Goal: Task Accomplishment & Management: Manage account settings

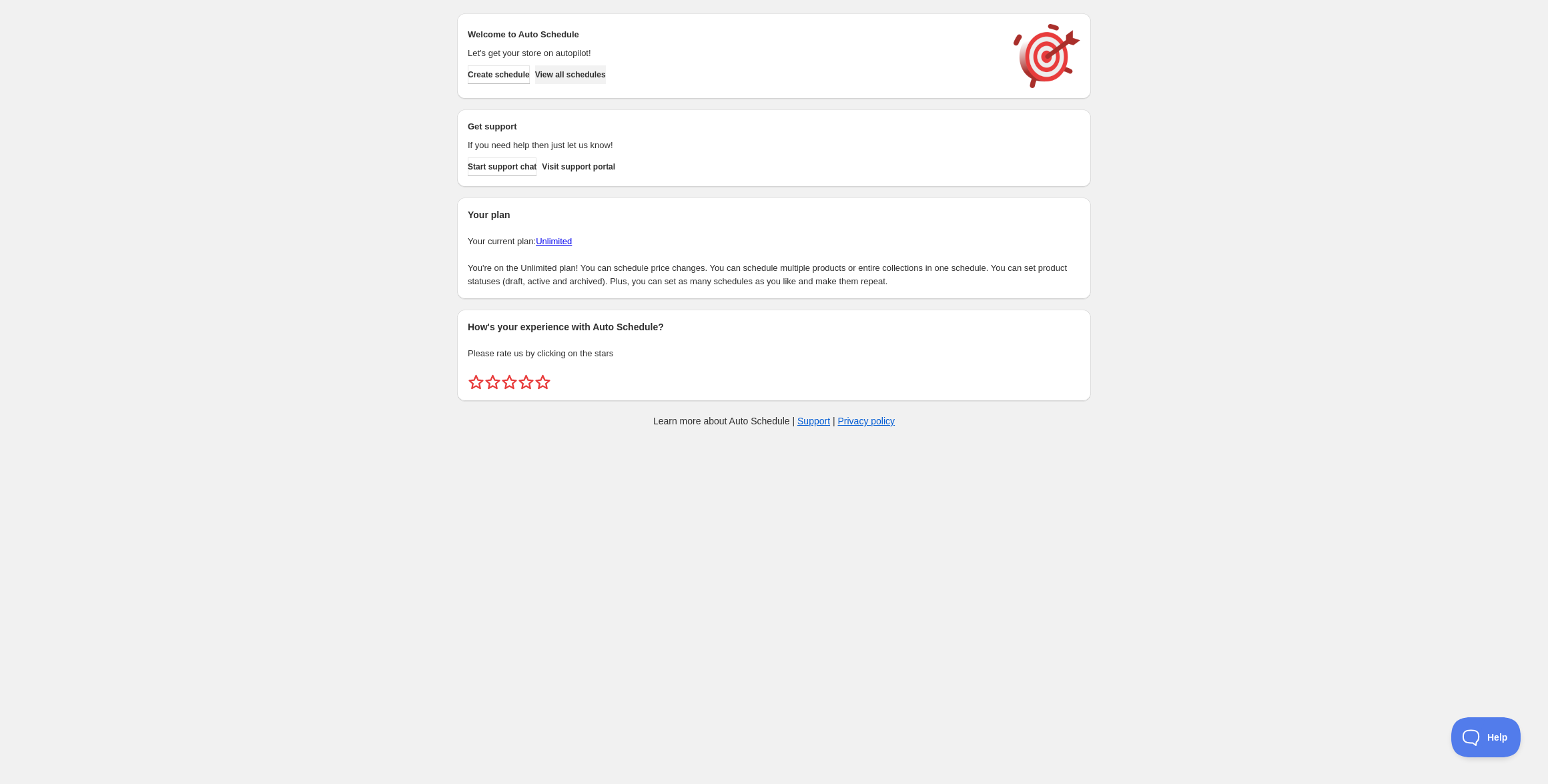
click at [583, 75] on span "View all schedules" at bounding box center [570, 74] width 71 height 11
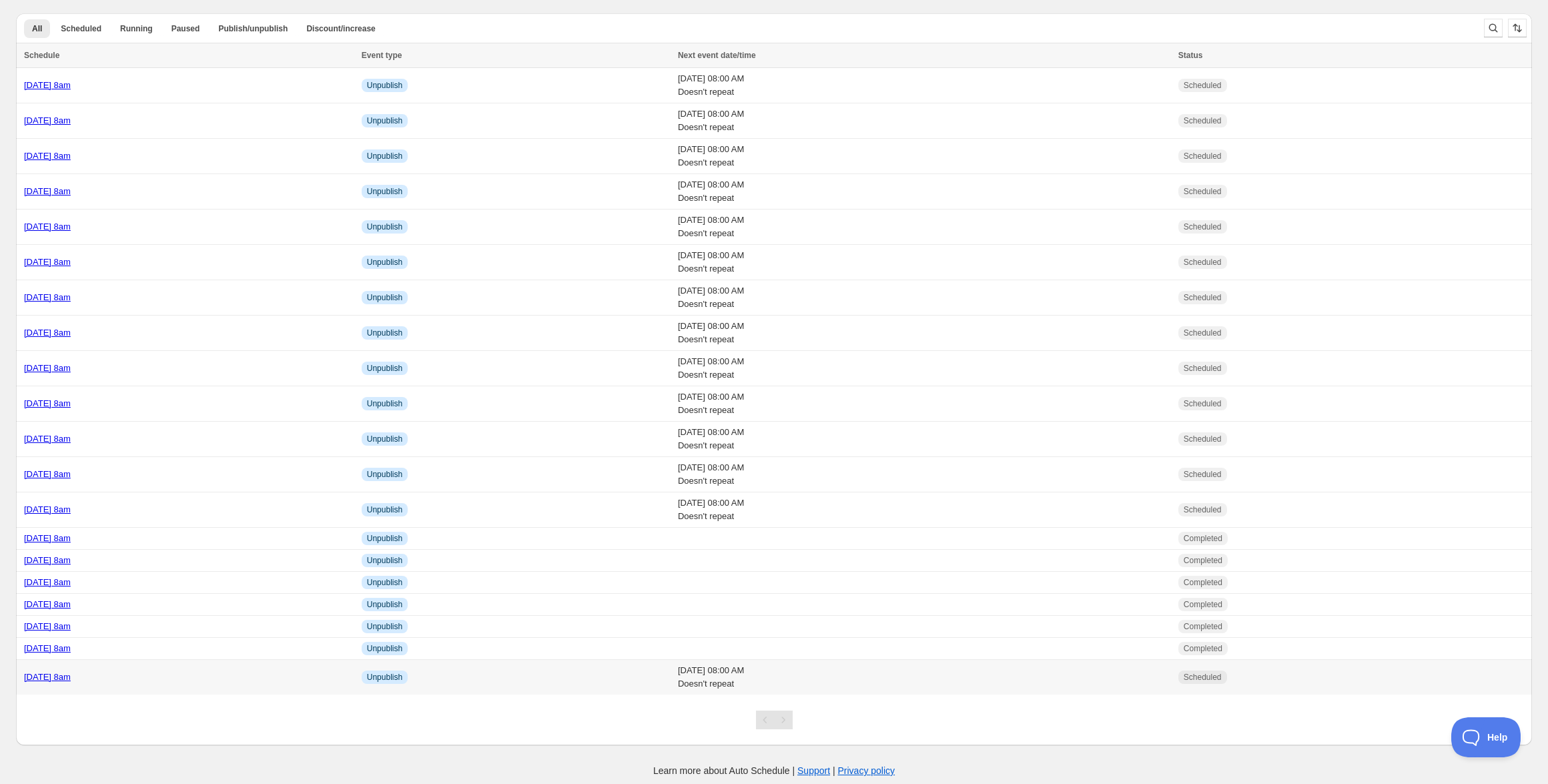
click at [71, 674] on link "[DATE] 8am" at bounding box center [48, 677] width 47 height 10
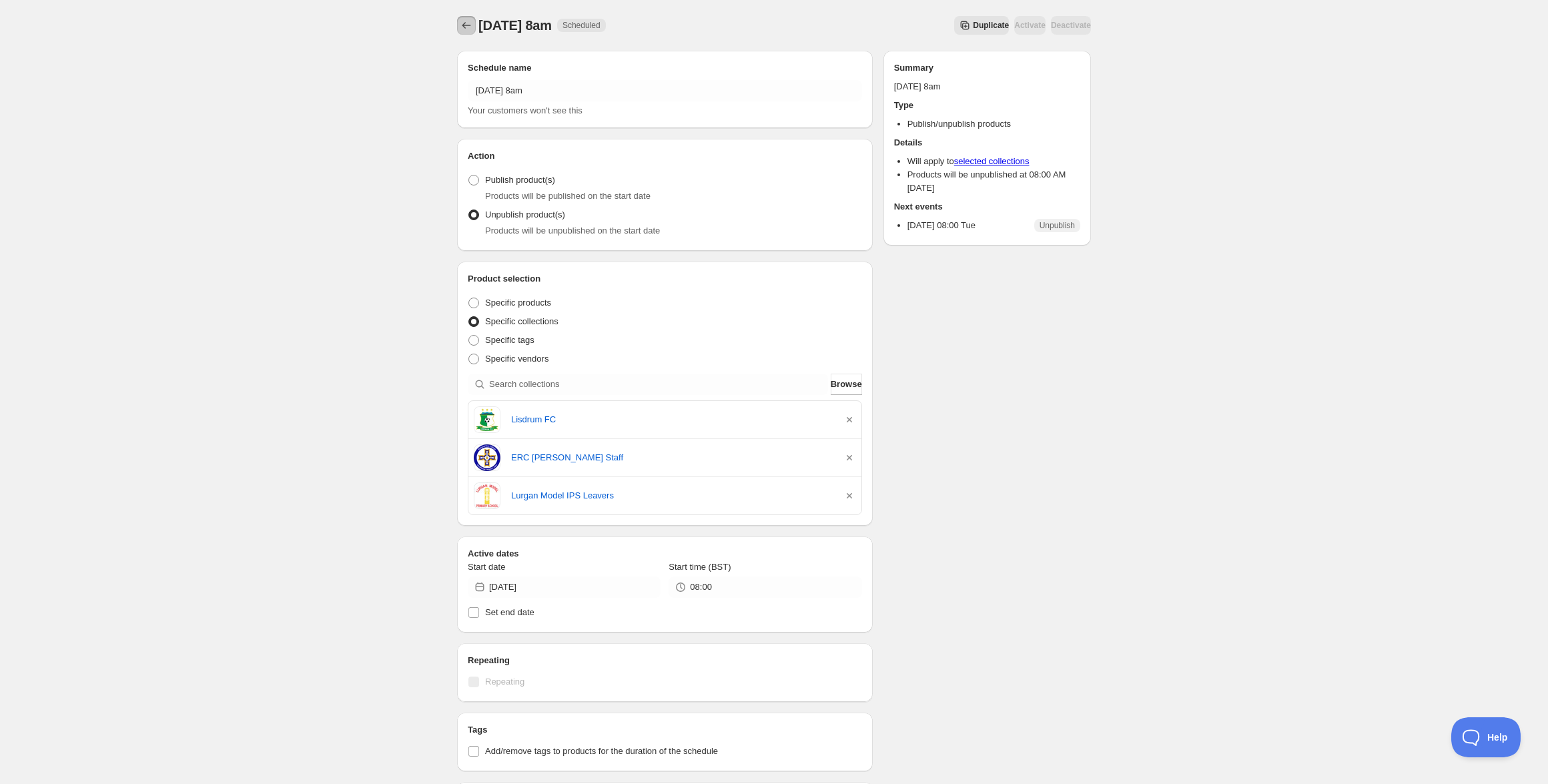
click at [465, 23] on icon "Schedules" at bounding box center [467, 25] width 13 height 13
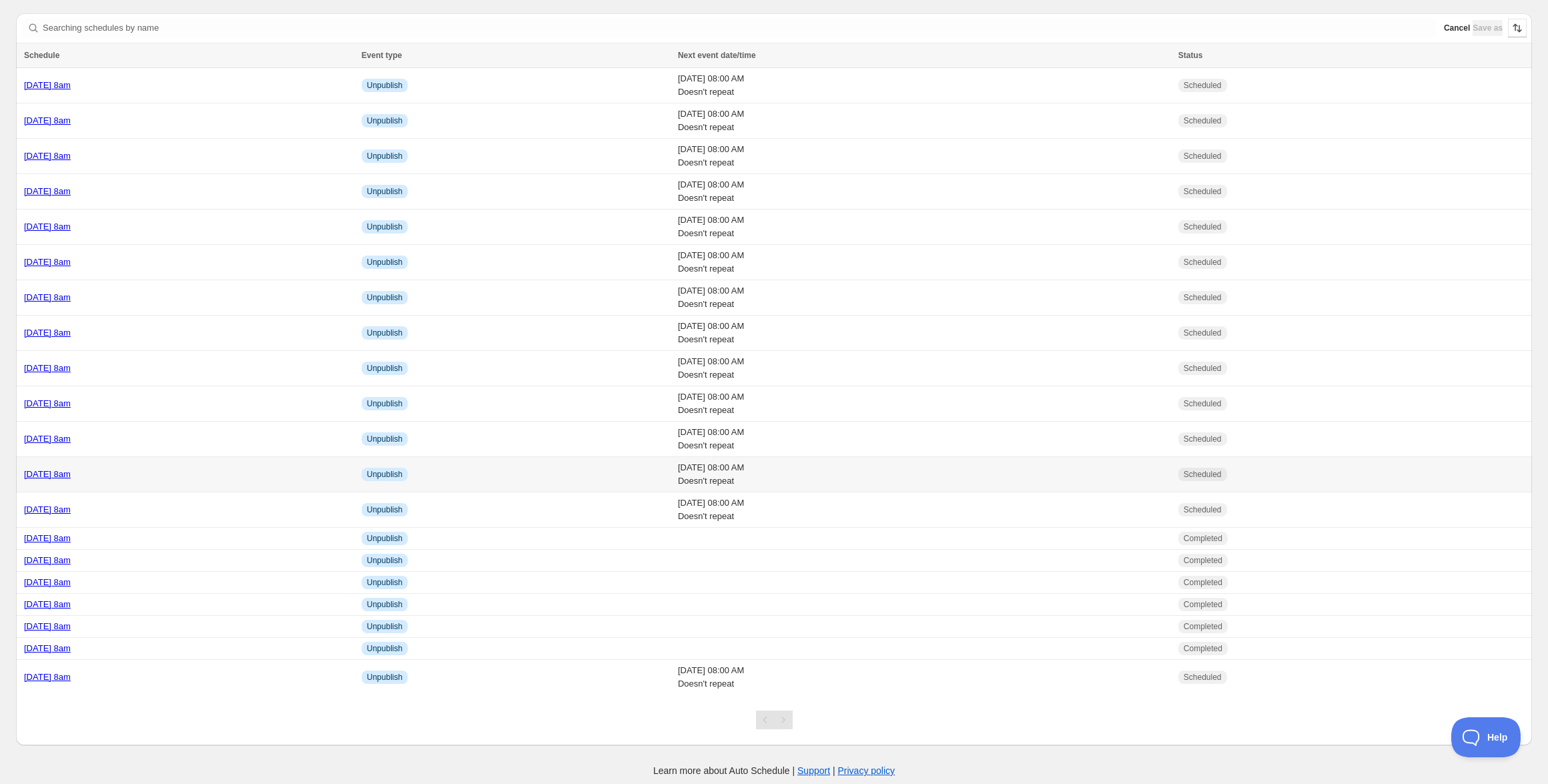
click at [75, 468] on div "[DATE] 8am" at bounding box center [189, 474] width 330 height 13
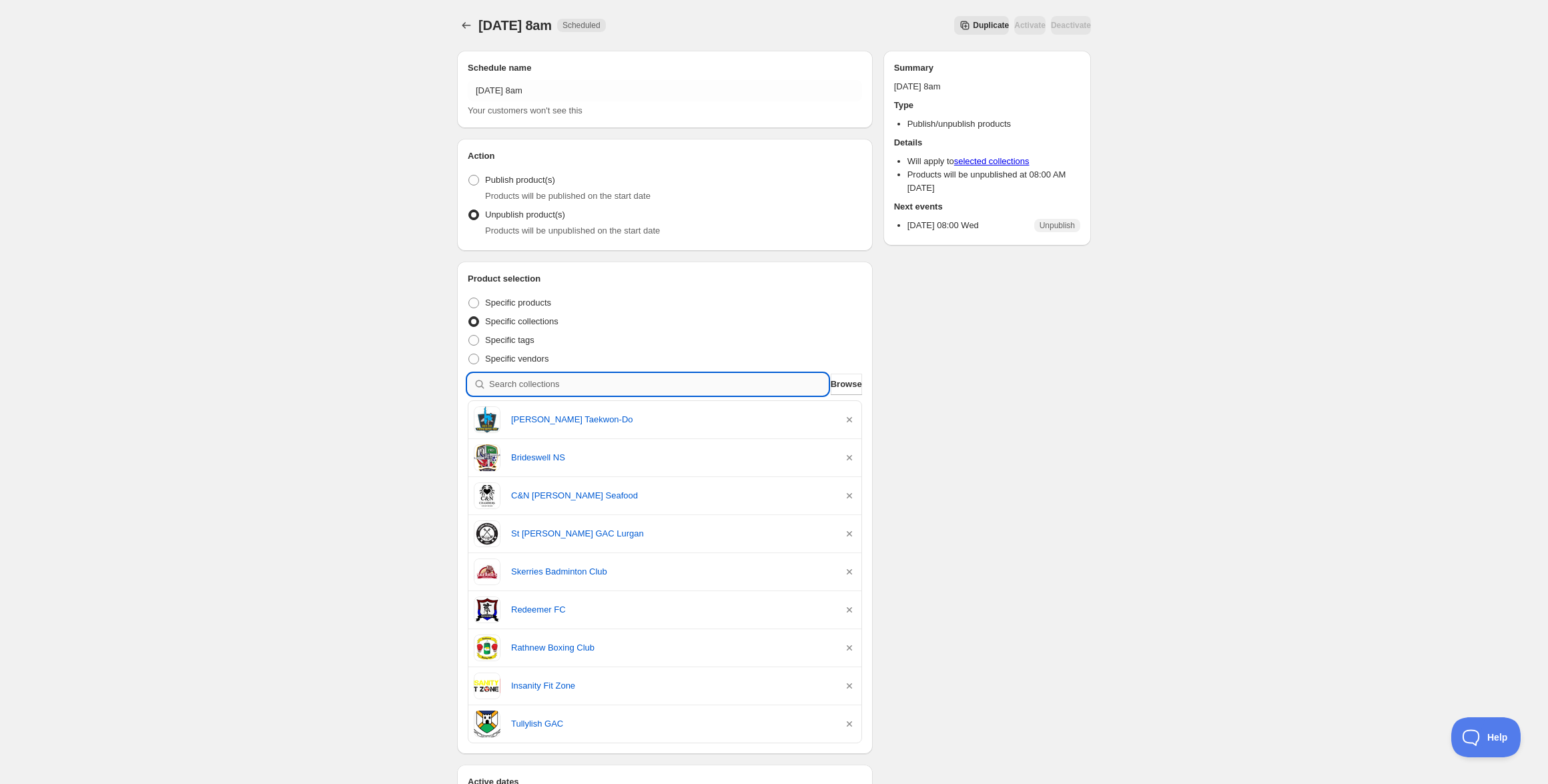
click at [610, 382] on input "search" at bounding box center [659, 385] width 339 height 22
paste input "Newry Rugby Club"
type input "Newry Rugby Club"
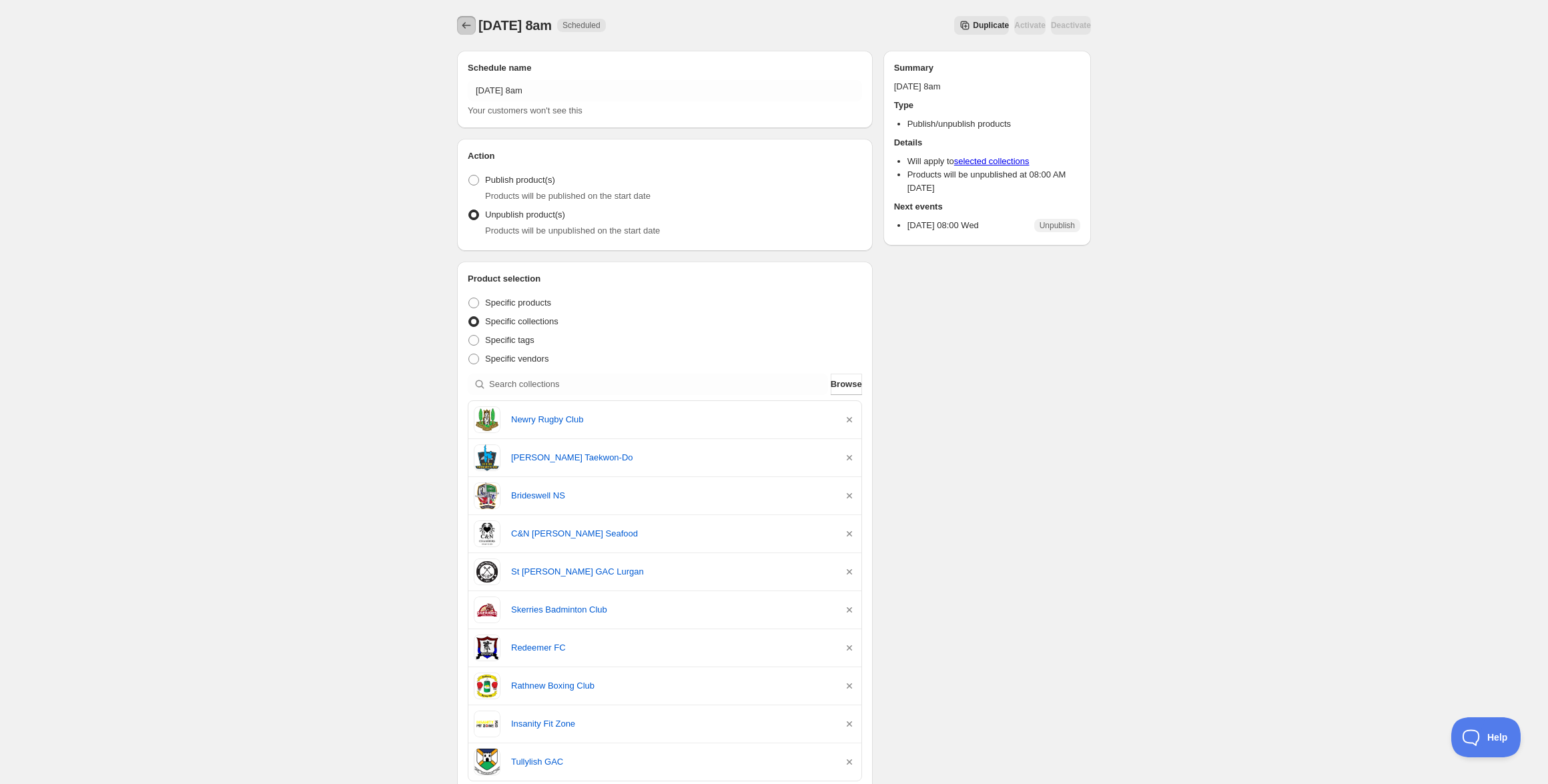
click at [461, 23] on icon "Schedules" at bounding box center [467, 25] width 13 height 13
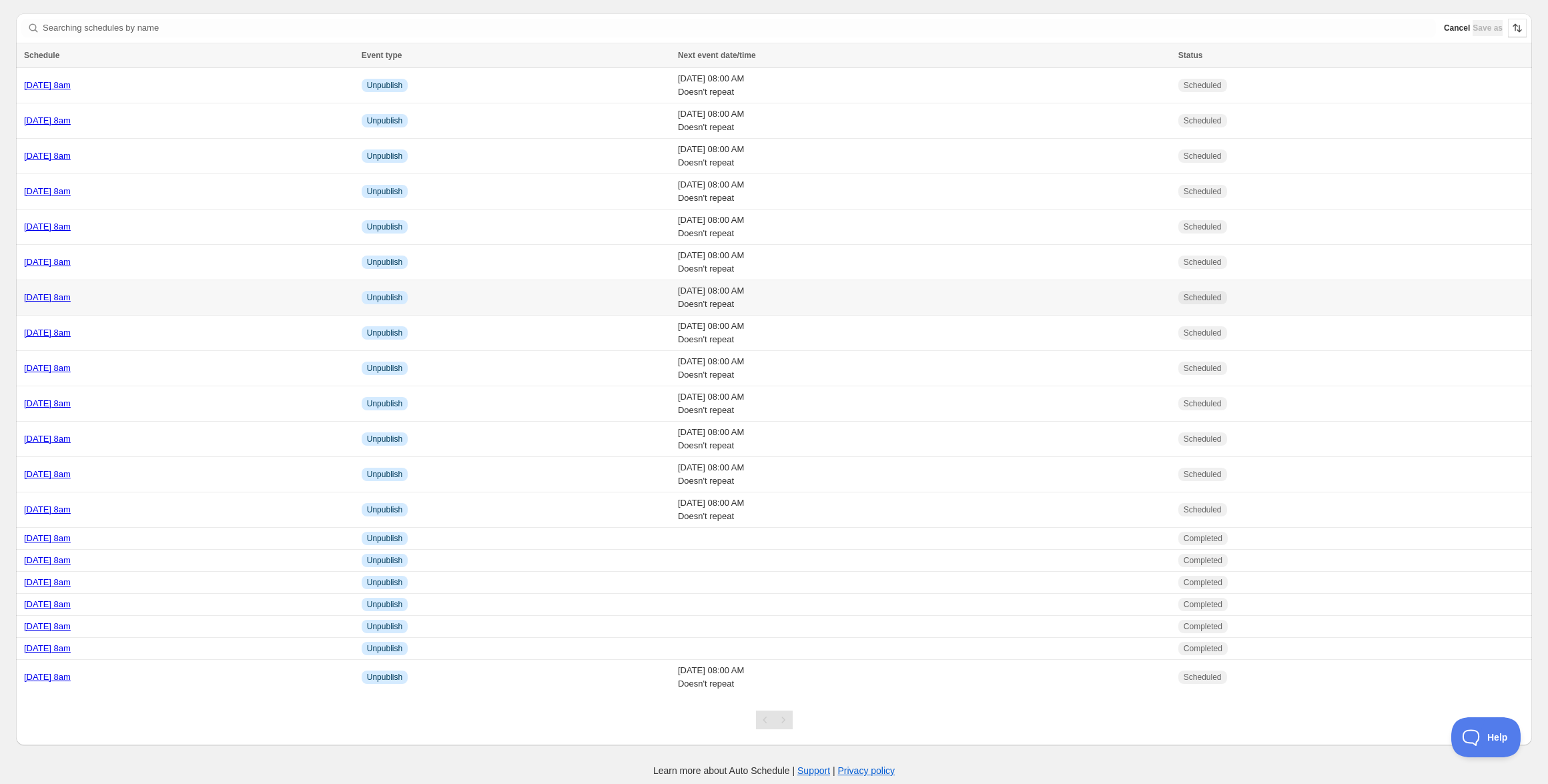
click at [114, 287] on td "[DATE] 8am" at bounding box center [186, 298] width 341 height 35
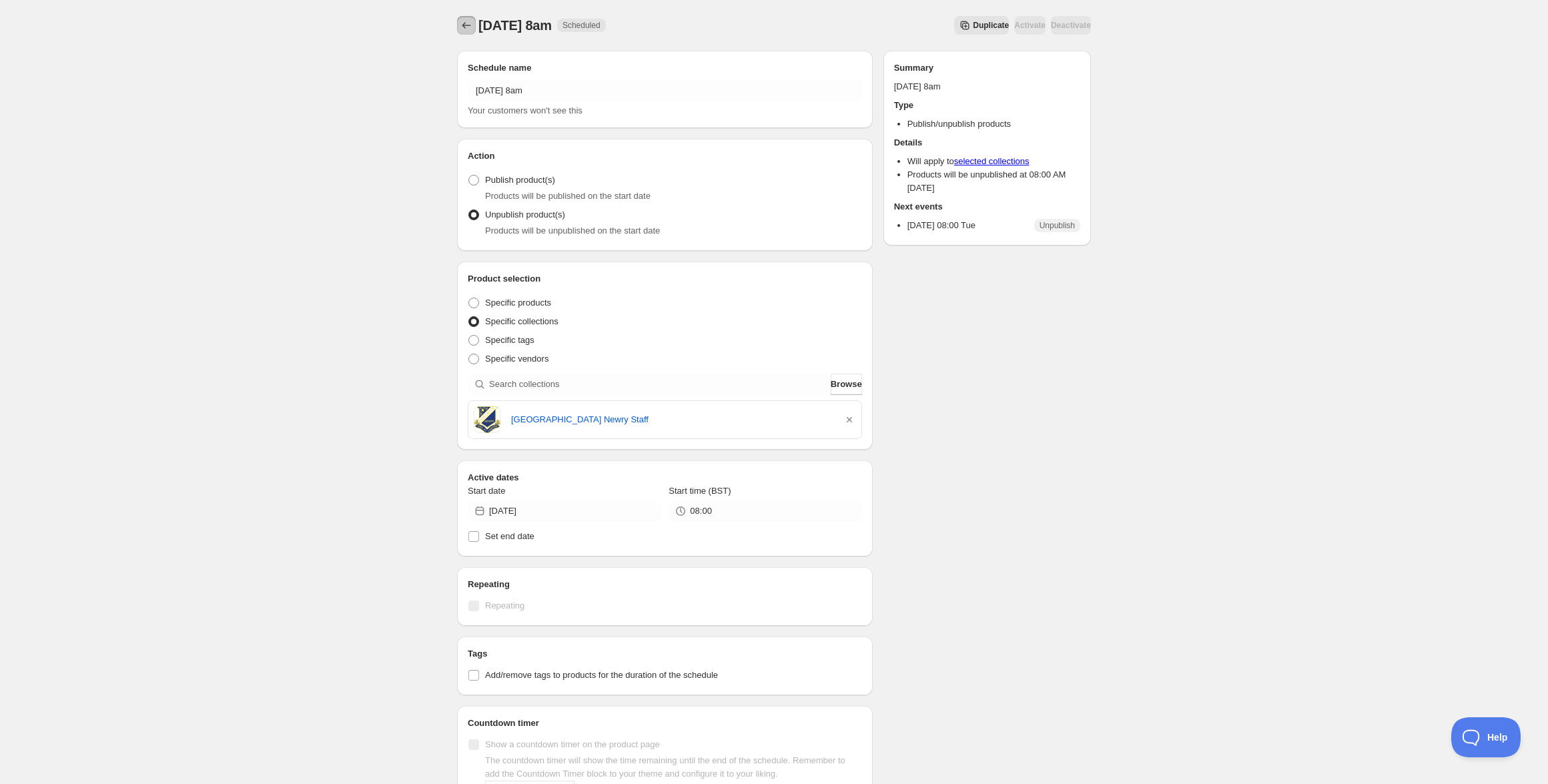
click at [468, 21] on icon "Schedules" at bounding box center [467, 25] width 13 height 13
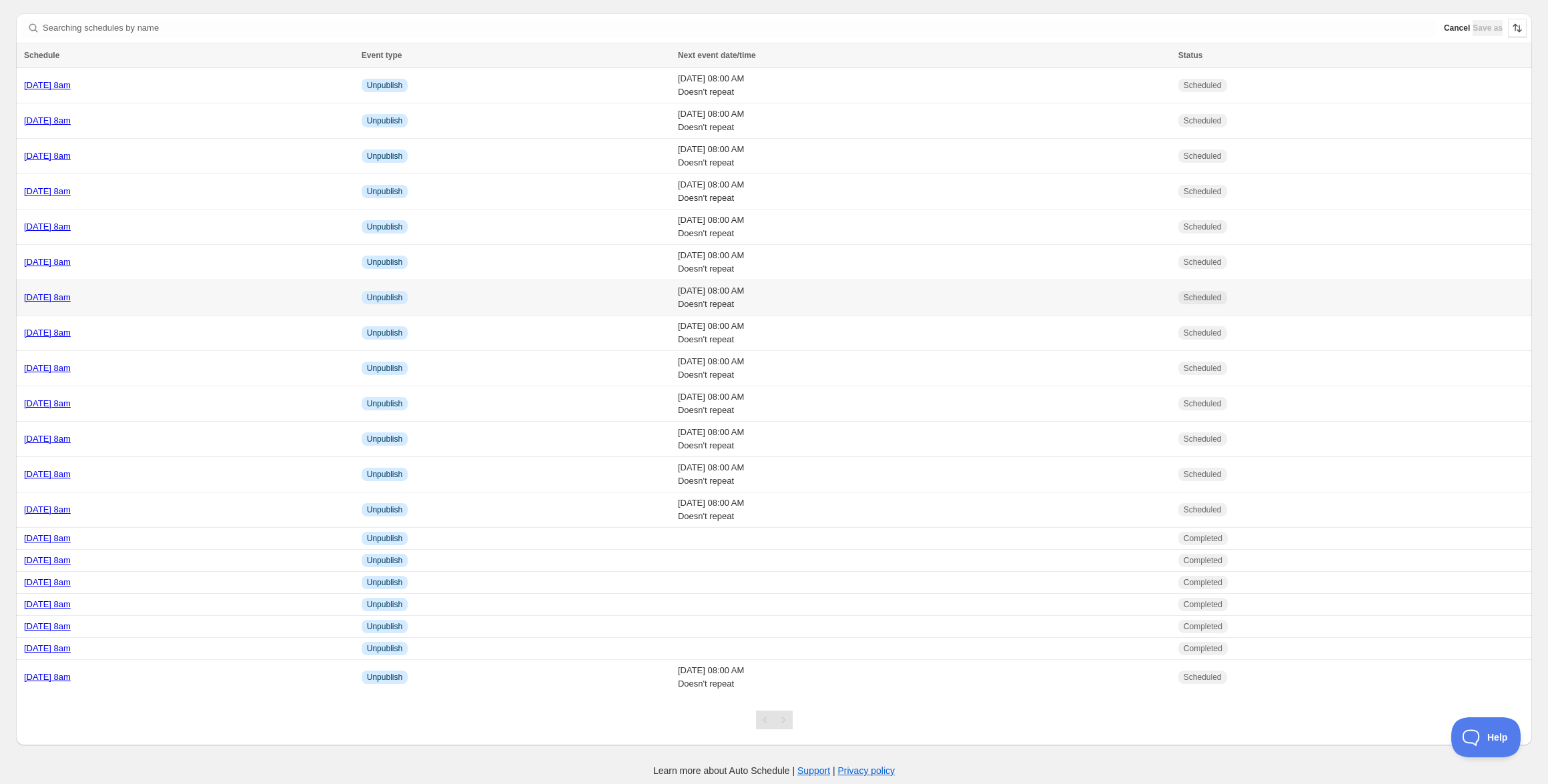
click at [71, 300] on link "Tuesday 21st October @ 8am" at bounding box center [48, 297] width 47 height 10
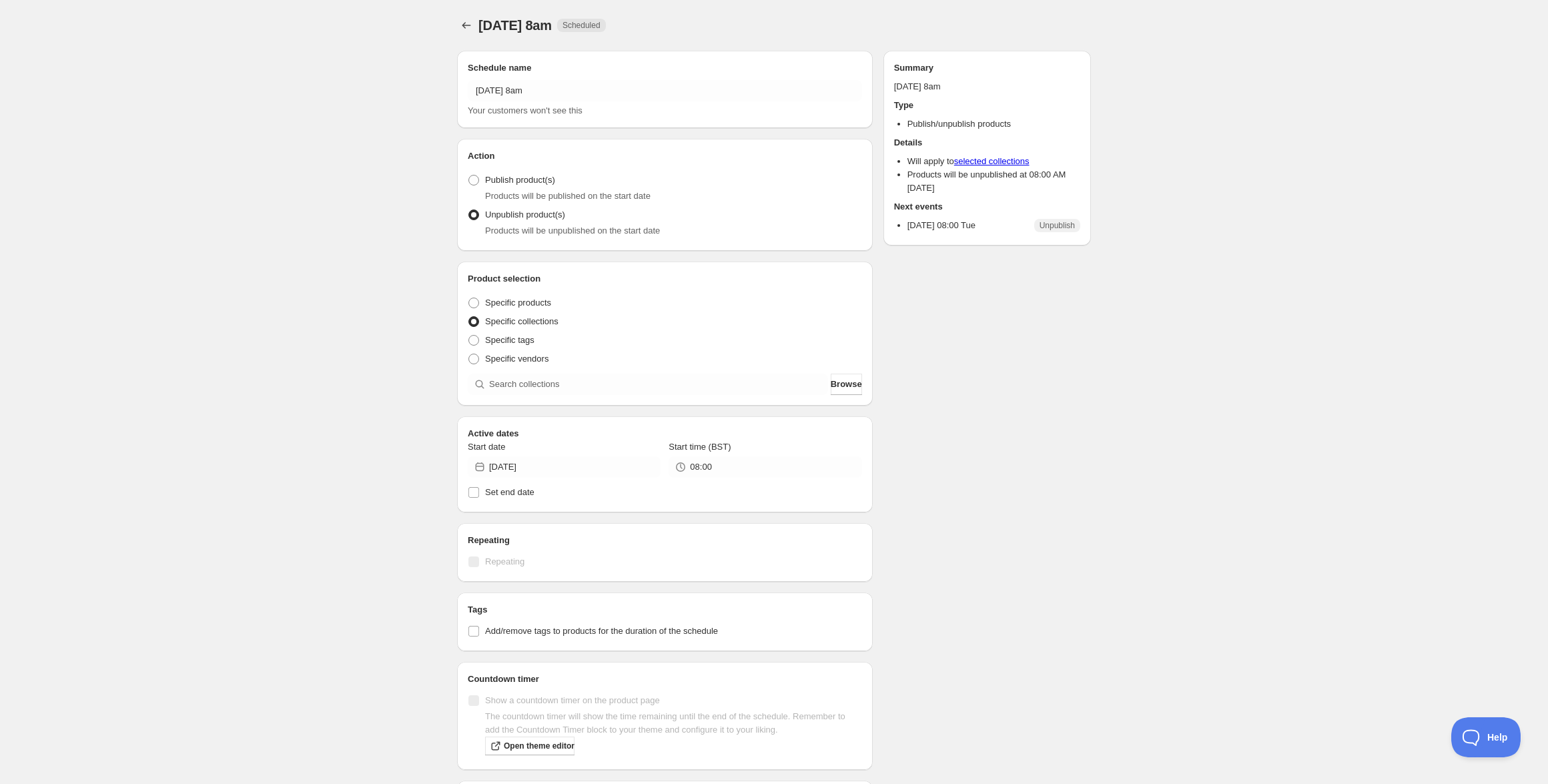
radio input "true"
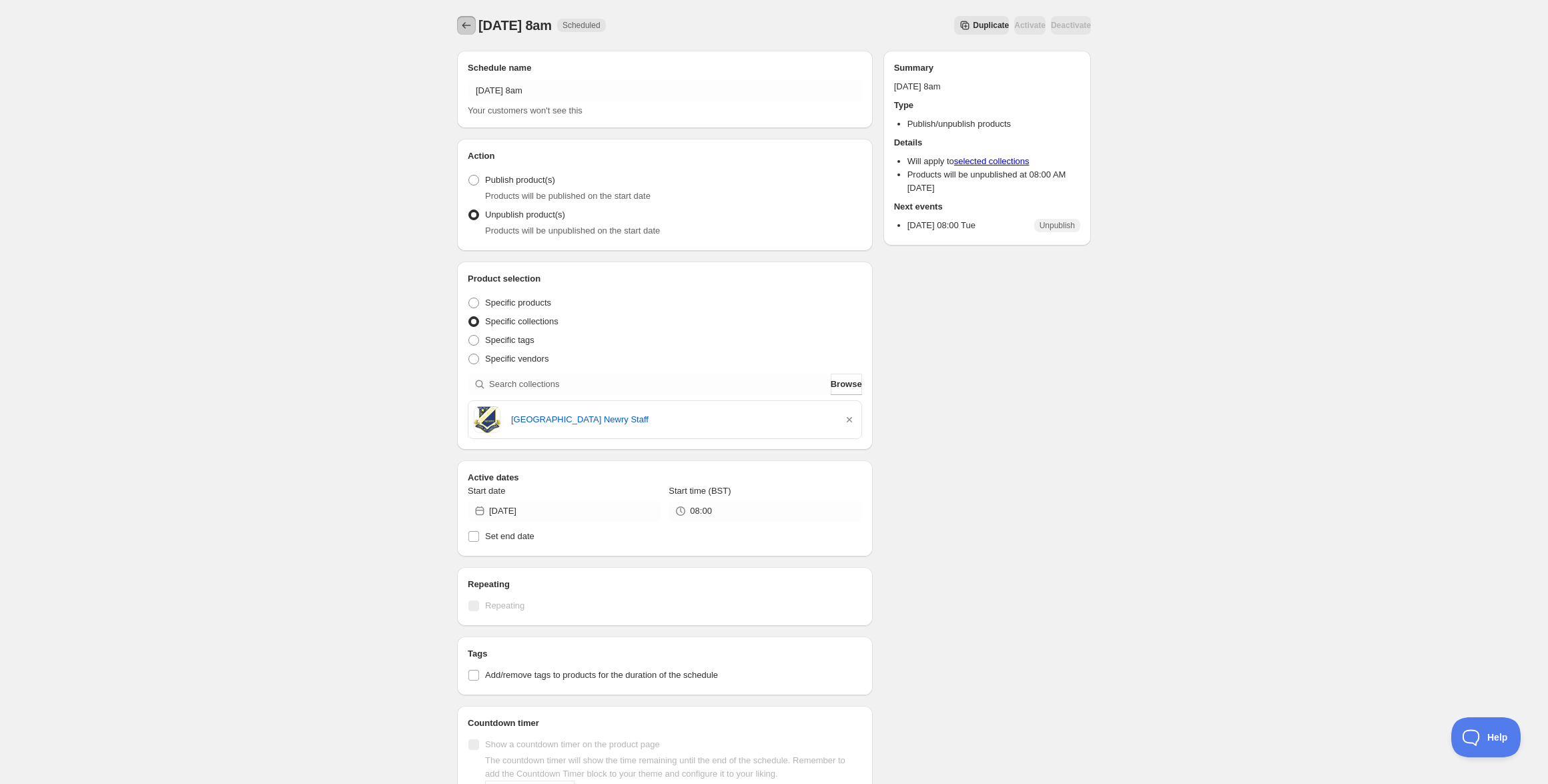
click at [465, 23] on icon "Schedules" at bounding box center [467, 25] width 13 height 13
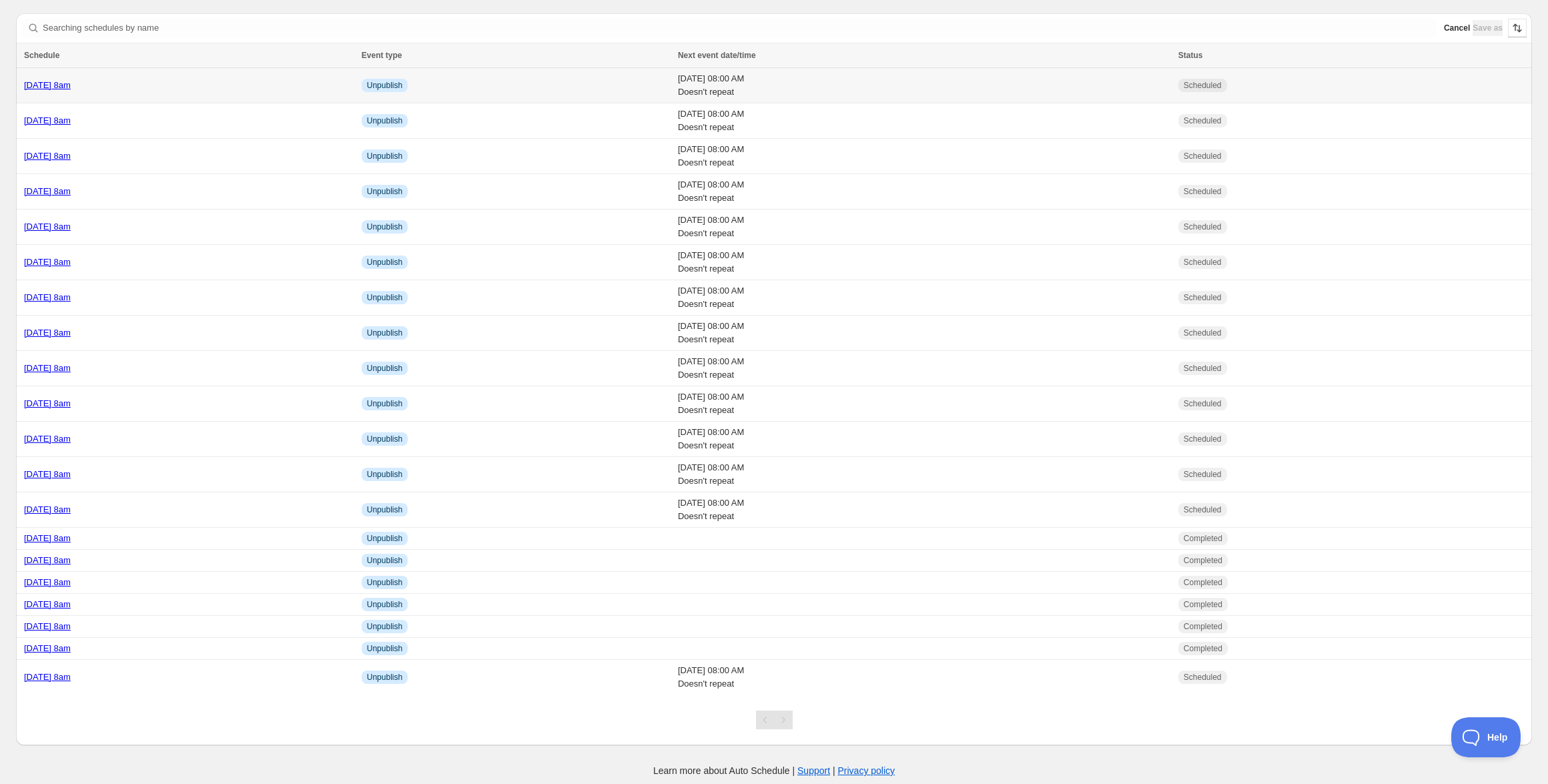
click at [96, 91] on div "Monday 20th October @ 8am" at bounding box center [189, 85] width 330 height 13
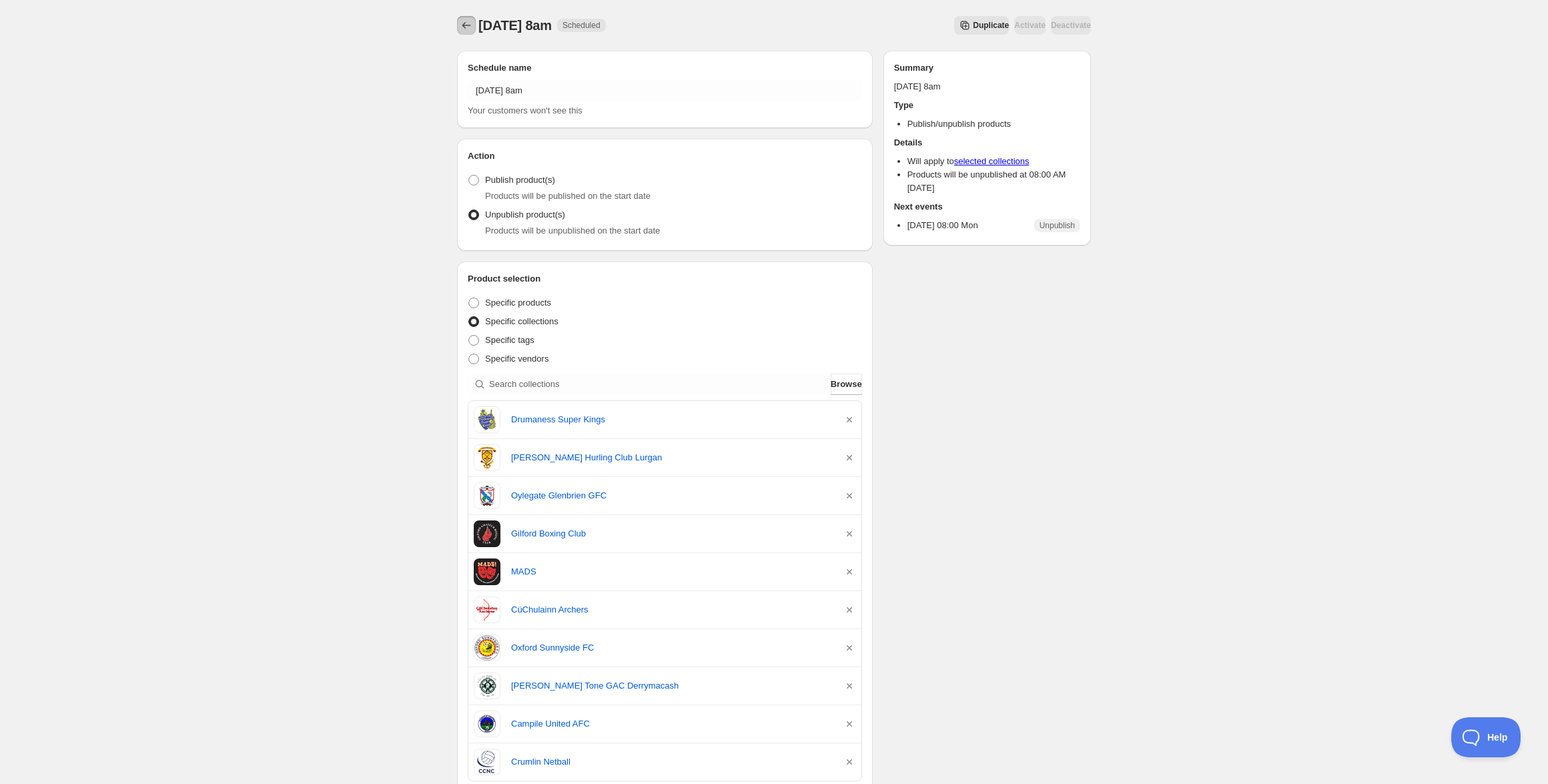
click at [460, 28] on icon "Schedules" at bounding box center [467, 25] width 13 height 13
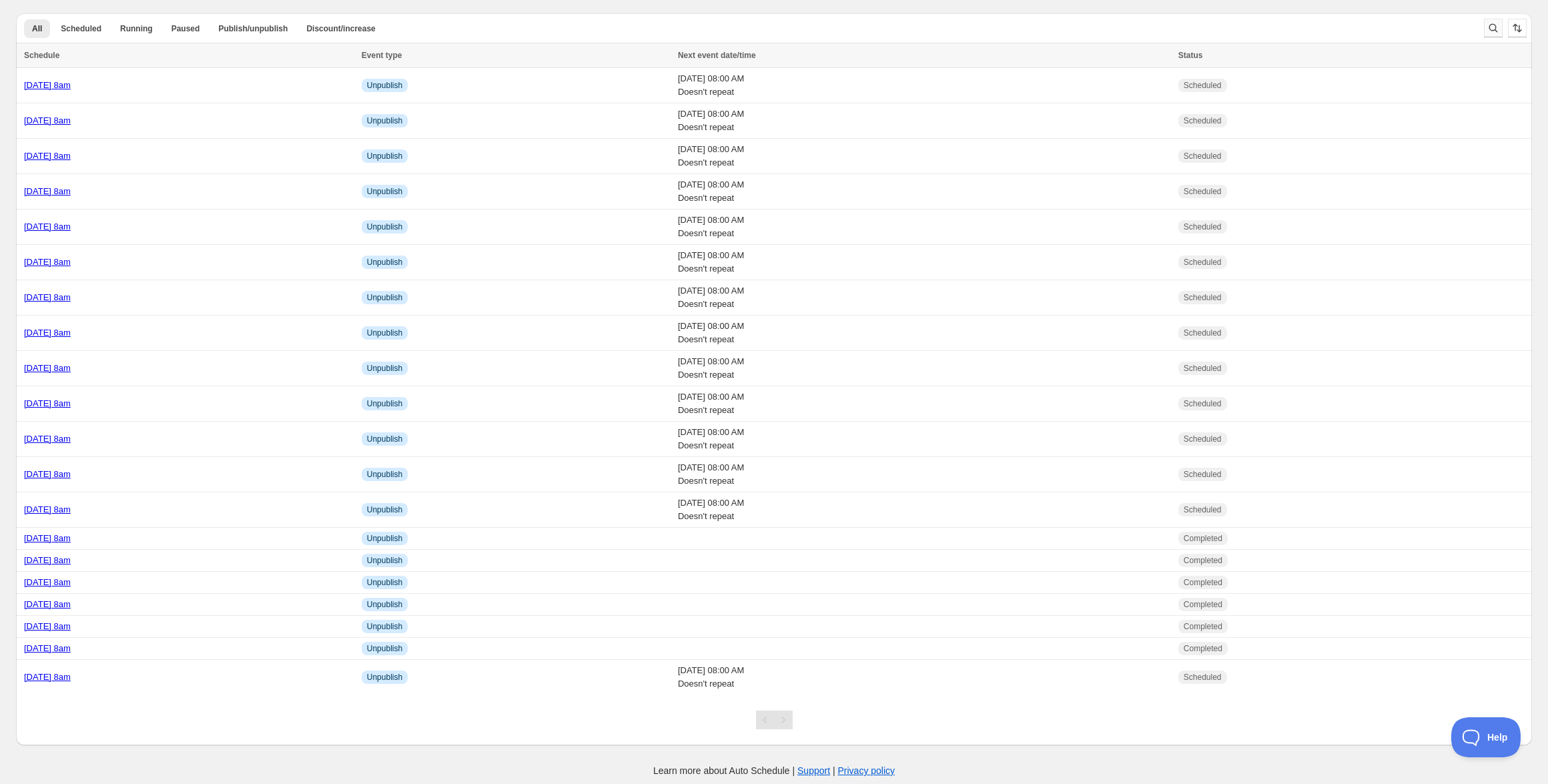
click at [1490, 26] on icon "Search and filter results" at bounding box center [1493, 28] width 13 height 13
click at [1444, 28] on span "Cancel" at bounding box center [1456, 28] width 26 height 11
click at [71, 295] on link "Tuesday 21st October @ 8am" at bounding box center [48, 297] width 47 height 10
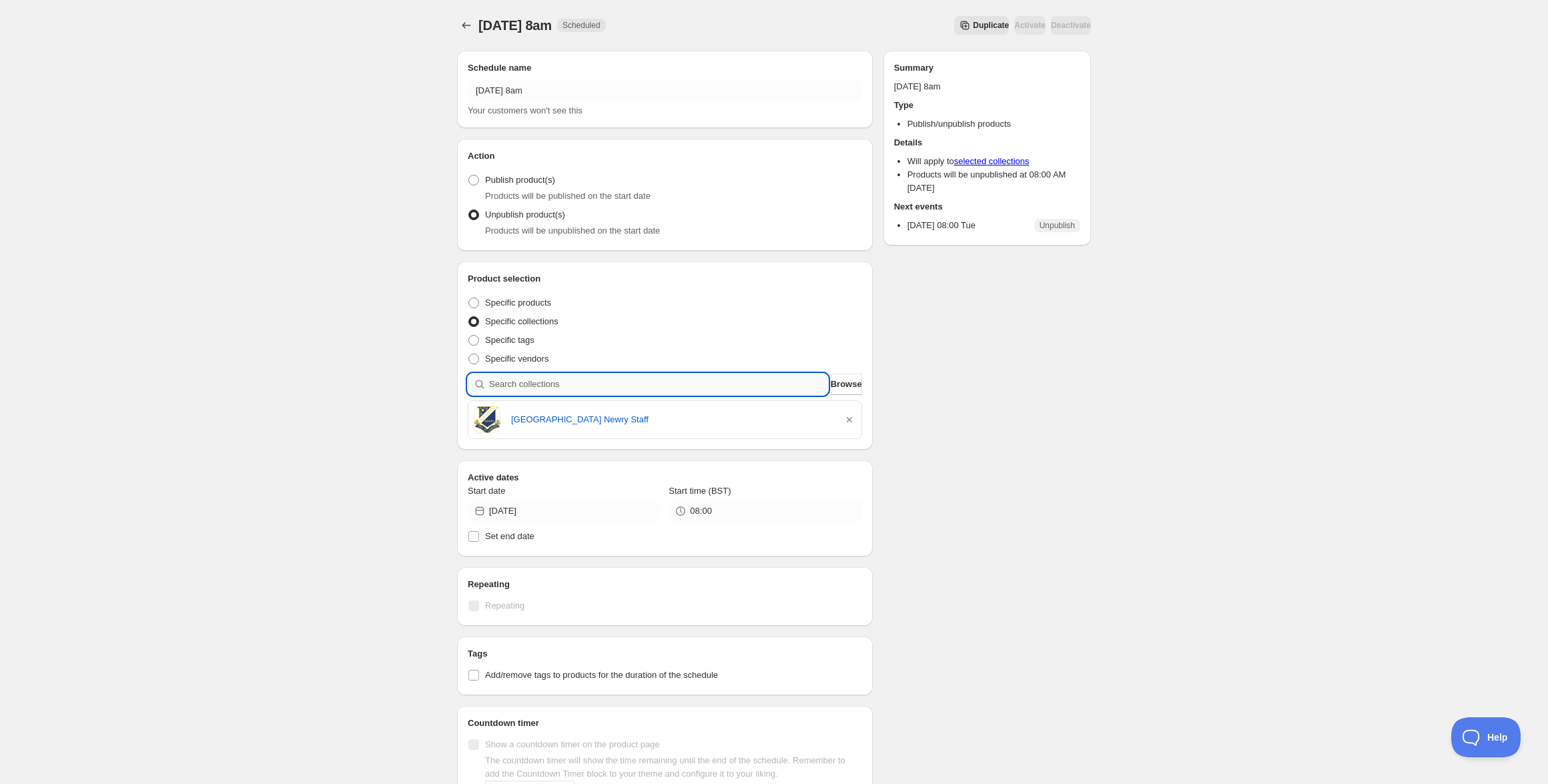
click at [702, 384] on input "search" at bounding box center [659, 385] width 339 height 22
paste input "Henderson School of Irish Dancing"
type input "Henderson School of Irish Dancing"
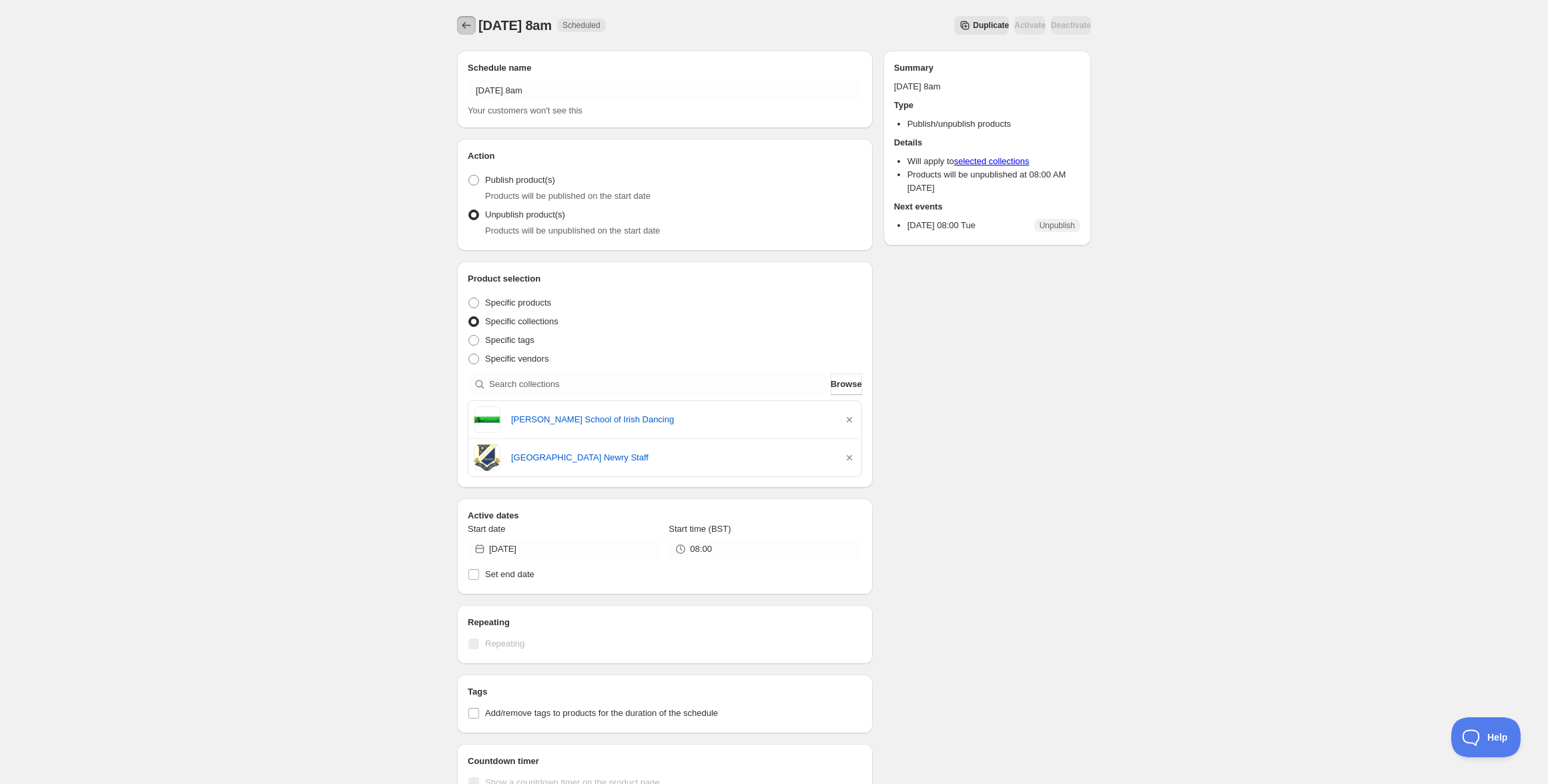
click at [473, 28] on button "Schedules" at bounding box center [466, 25] width 18 height 18
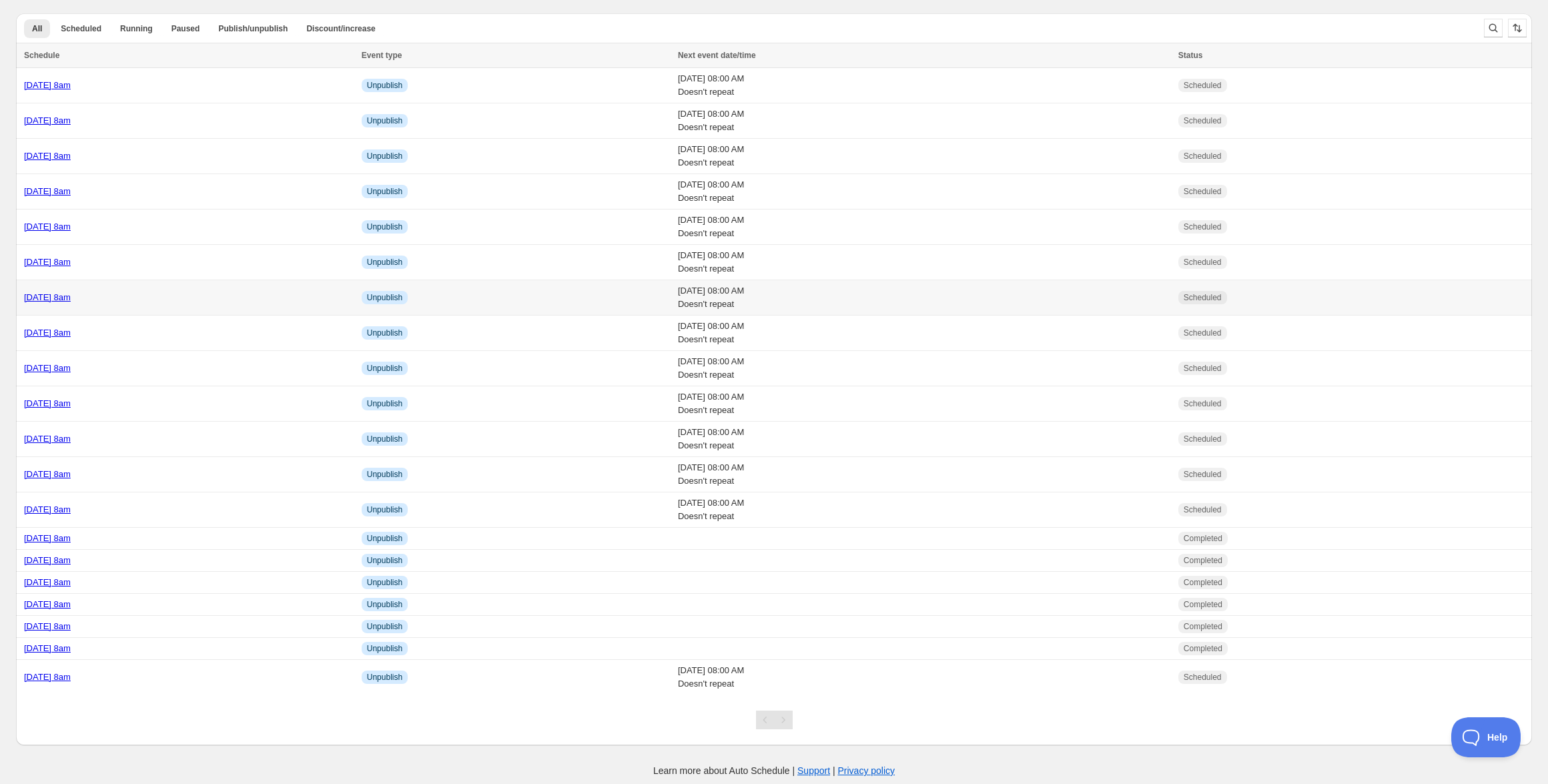
click at [71, 301] on link "Tuesday 21st October @ 8am" at bounding box center [48, 297] width 47 height 10
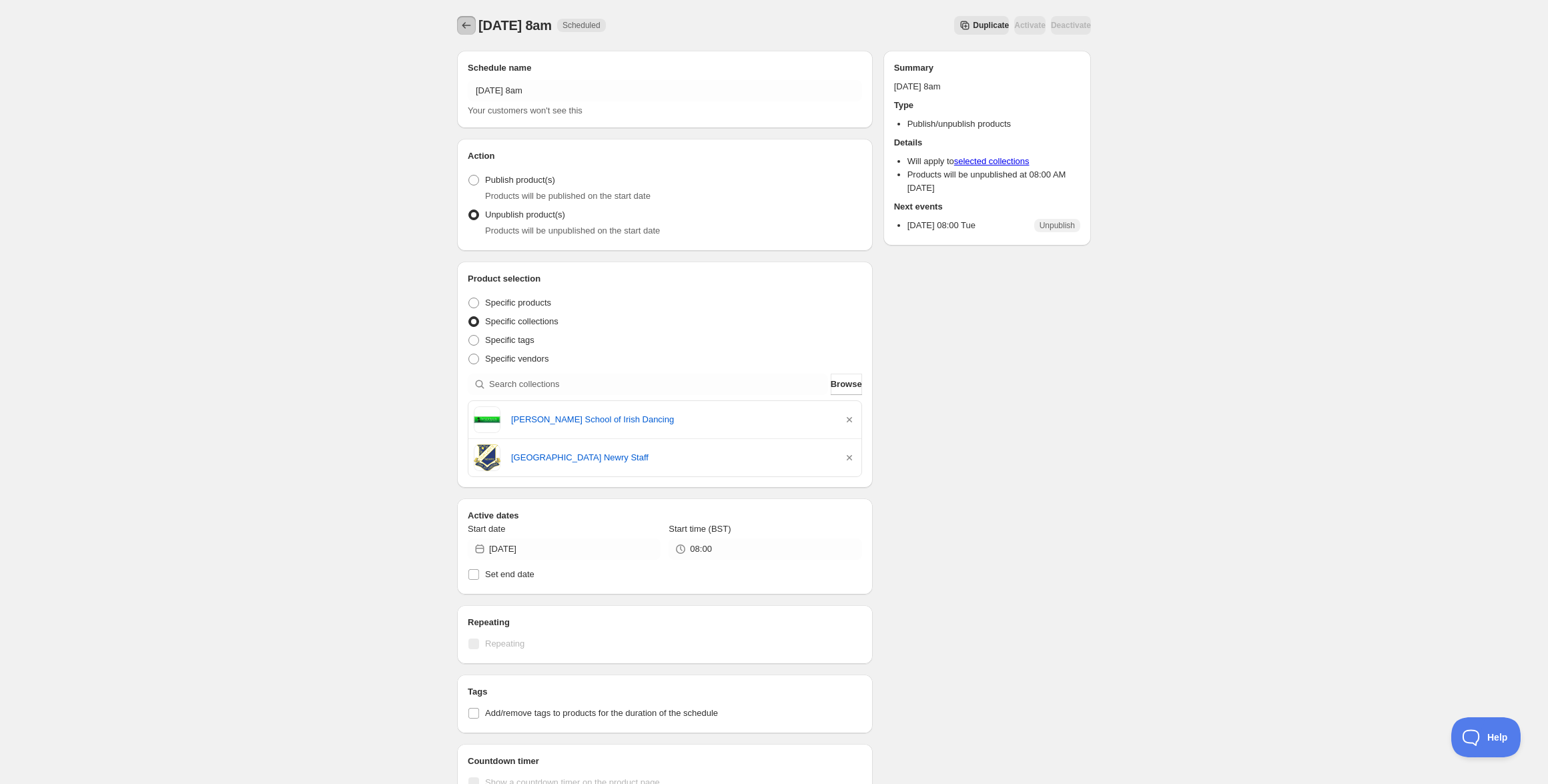
click at [470, 23] on icon "Schedules" at bounding box center [467, 25] width 13 height 13
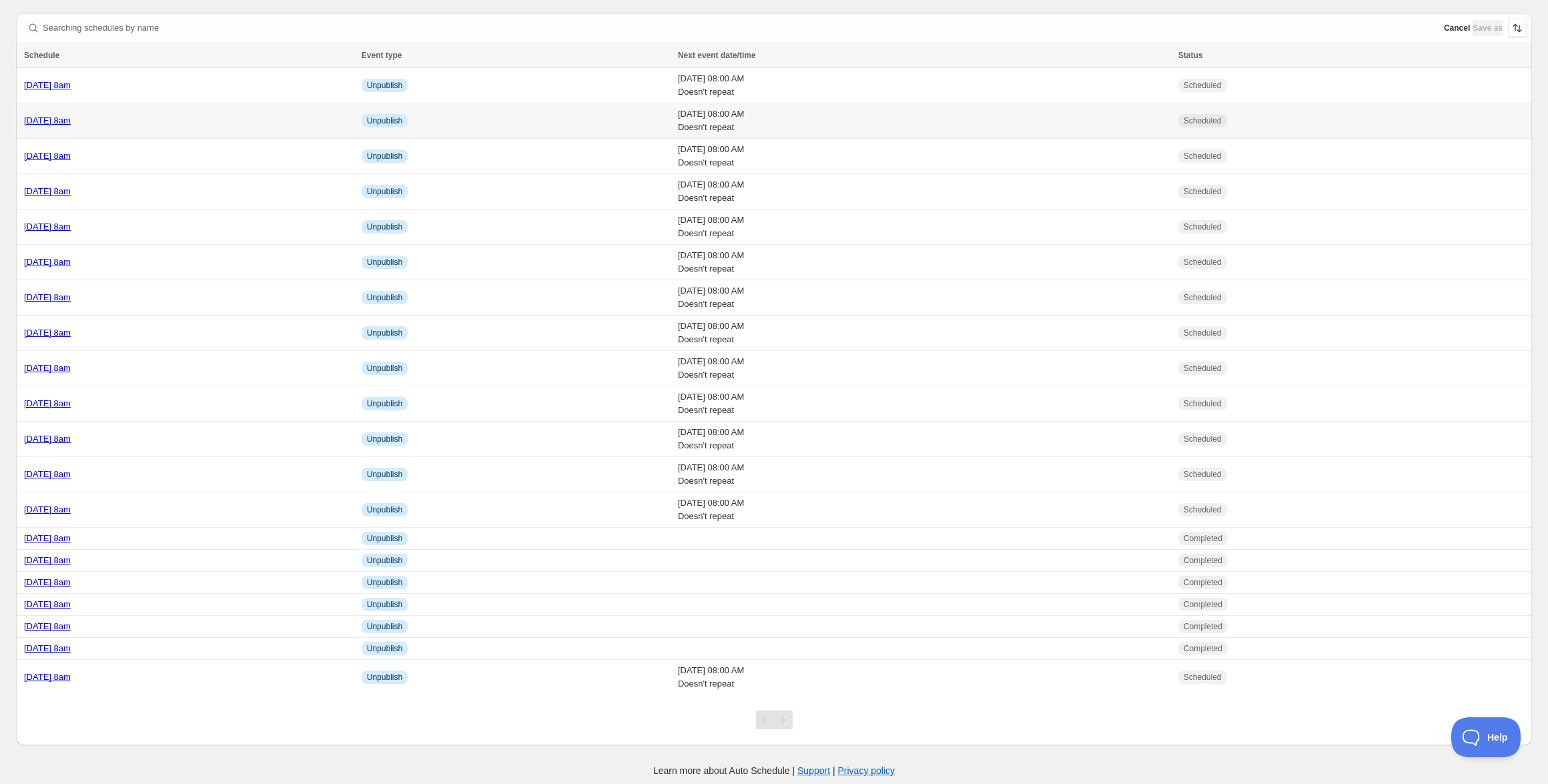
click at [165, 131] on td "Friday 24th October @ 8am" at bounding box center [186, 121] width 341 height 35
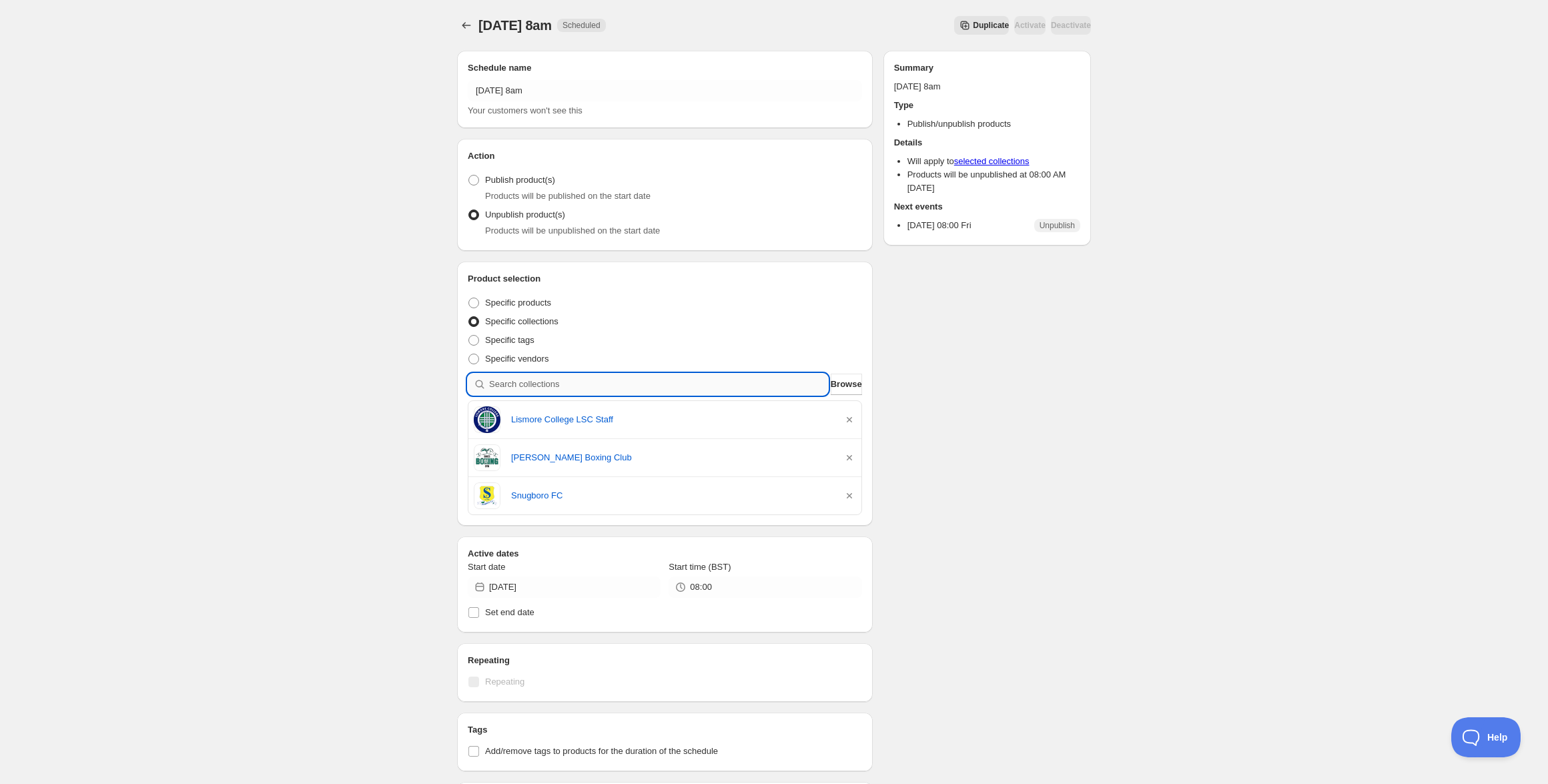
click at [642, 381] on input "search" at bounding box center [659, 385] width 339 height 22
paste input "Lorraine Scallon SOID"
type input "Lorraine Scallon SOID"
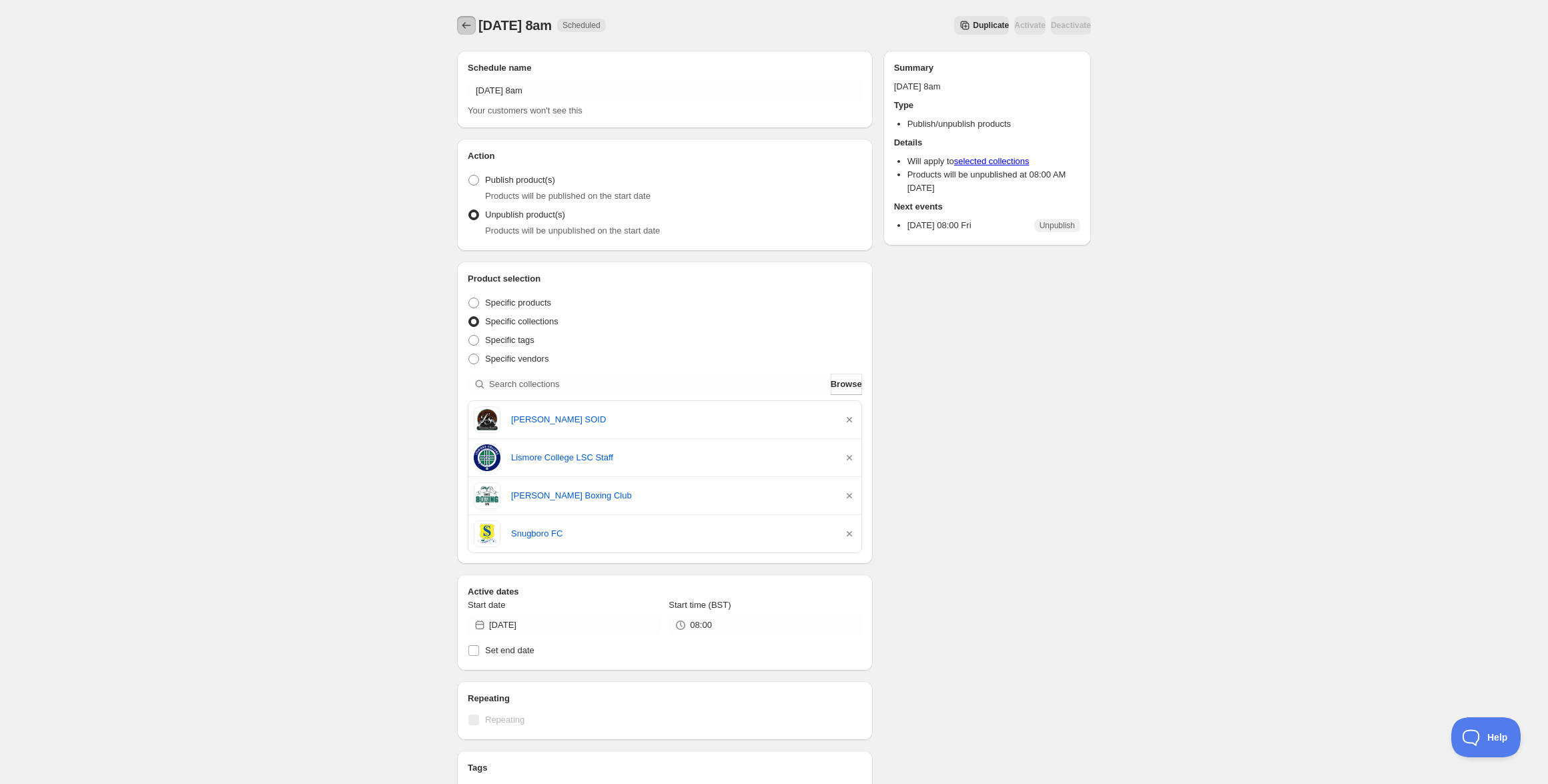
click at [459, 25] on button "Schedules" at bounding box center [466, 25] width 18 height 18
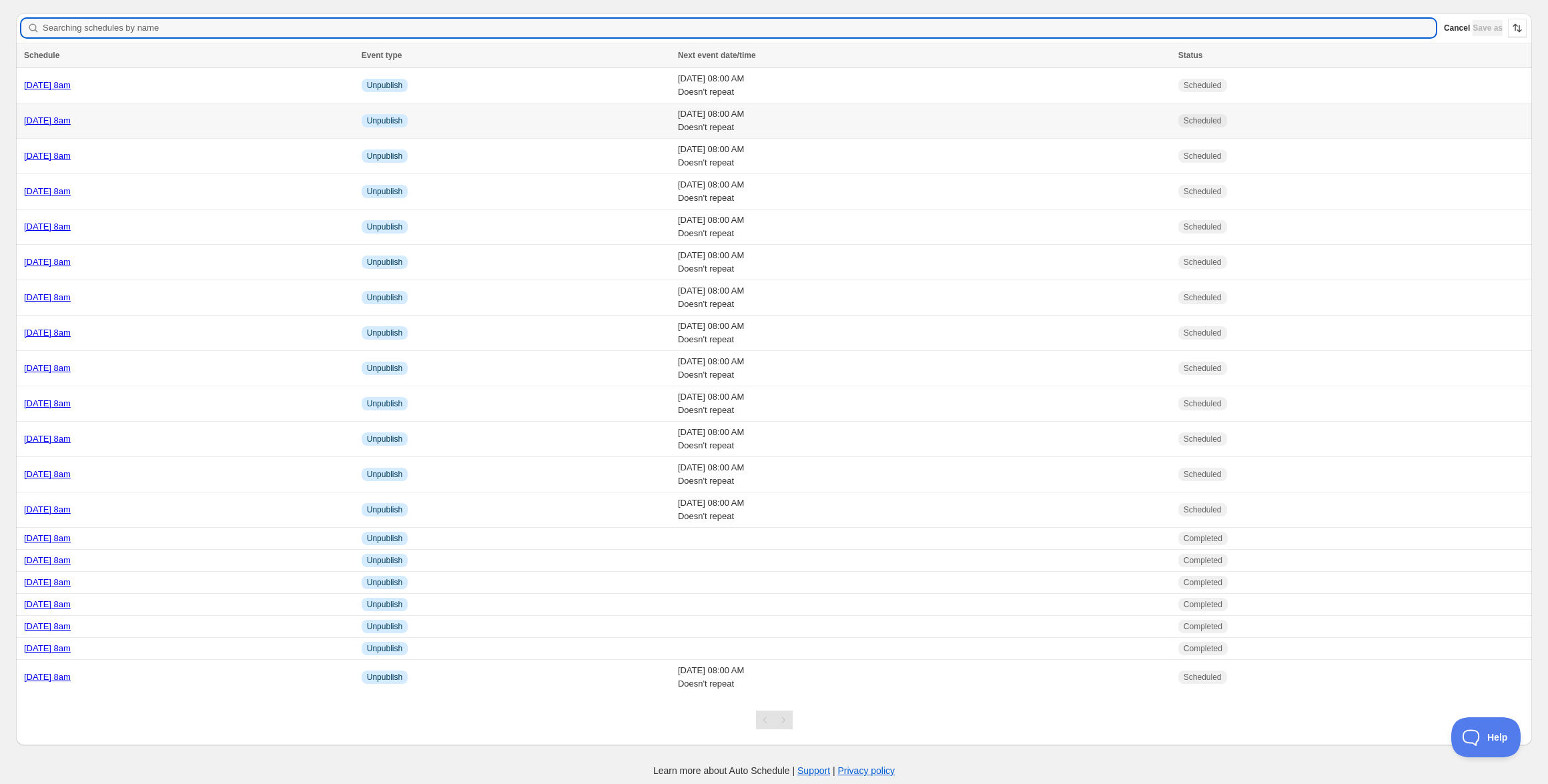
click at [71, 124] on link "Friday 24th October @ 8am" at bounding box center [48, 120] width 47 height 10
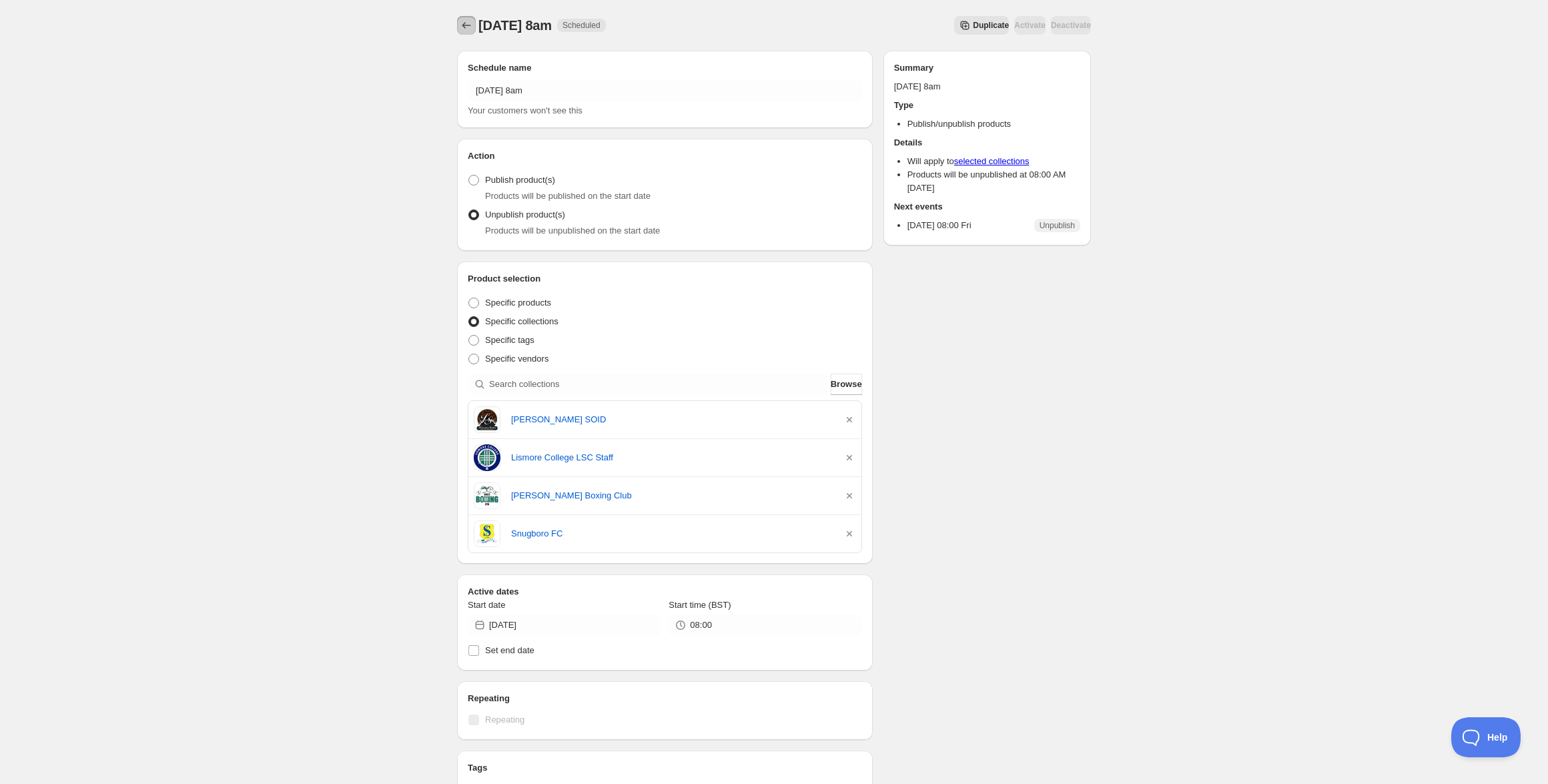
click at [463, 29] on icon "Schedules" at bounding box center [467, 25] width 13 height 13
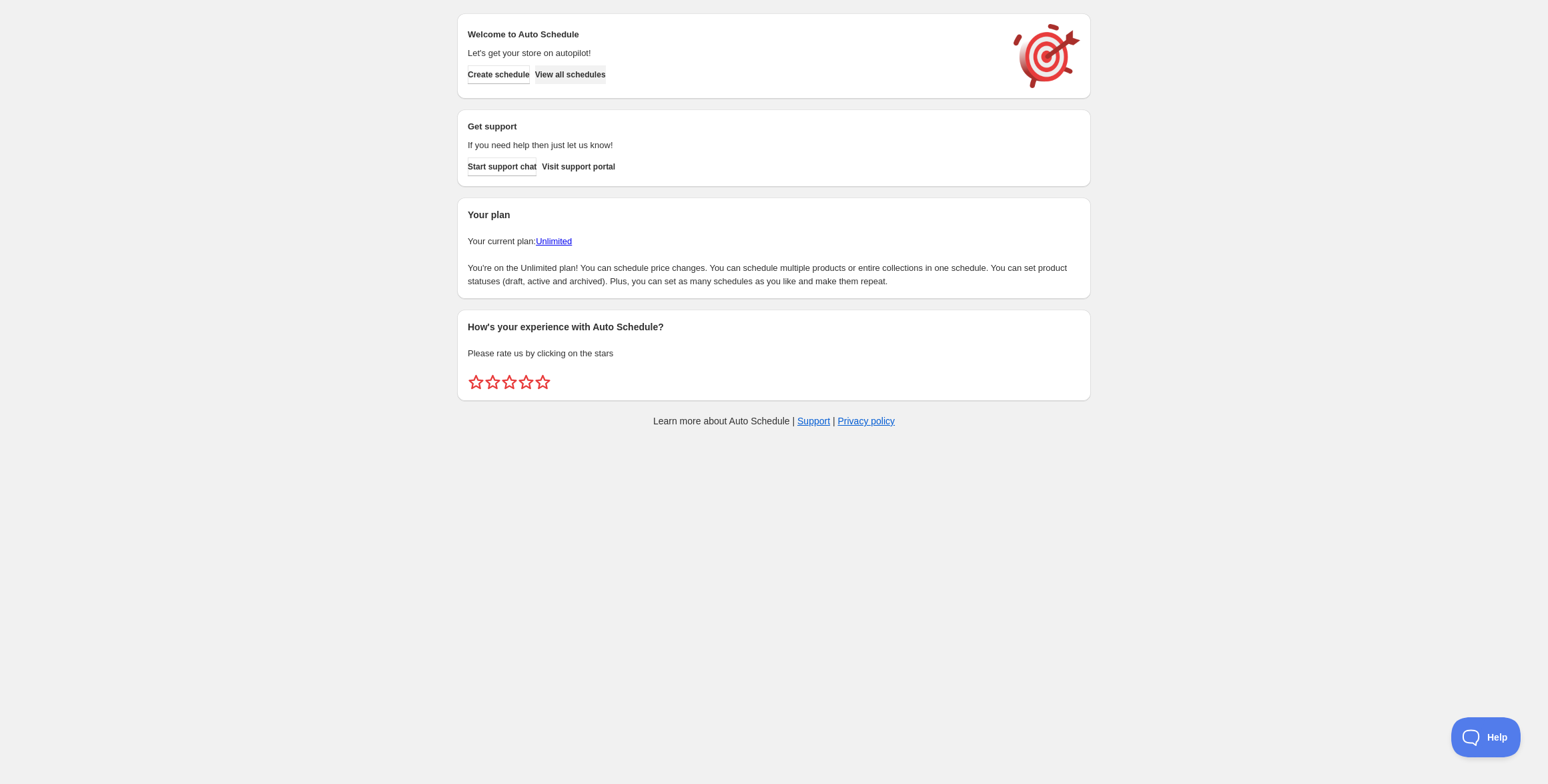
click at [606, 68] on button "View all schedules" at bounding box center [570, 74] width 71 height 18
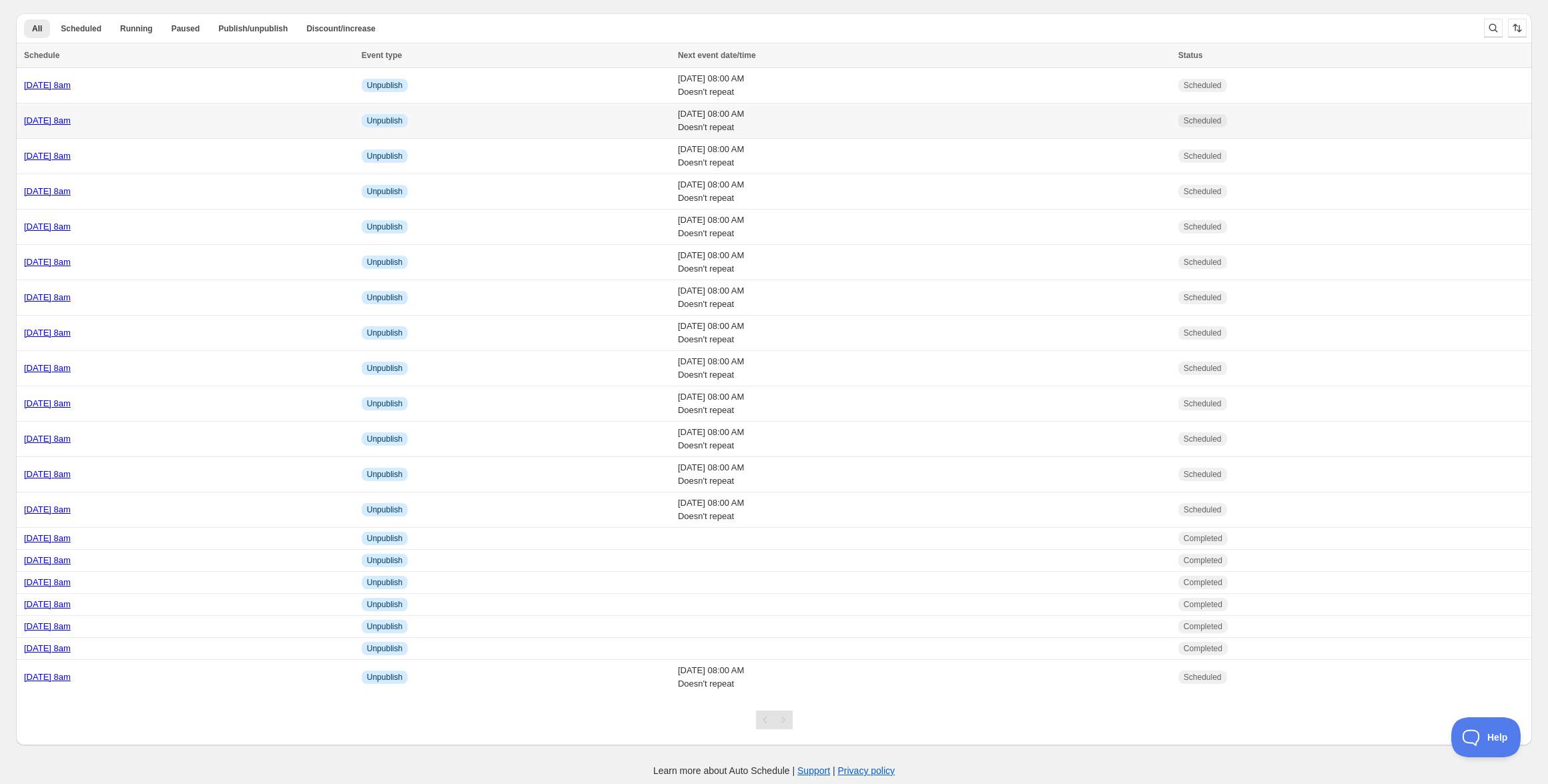
click at [71, 118] on link "[DATE] 8am" at bounding box center [48, 120] width 47 height 10
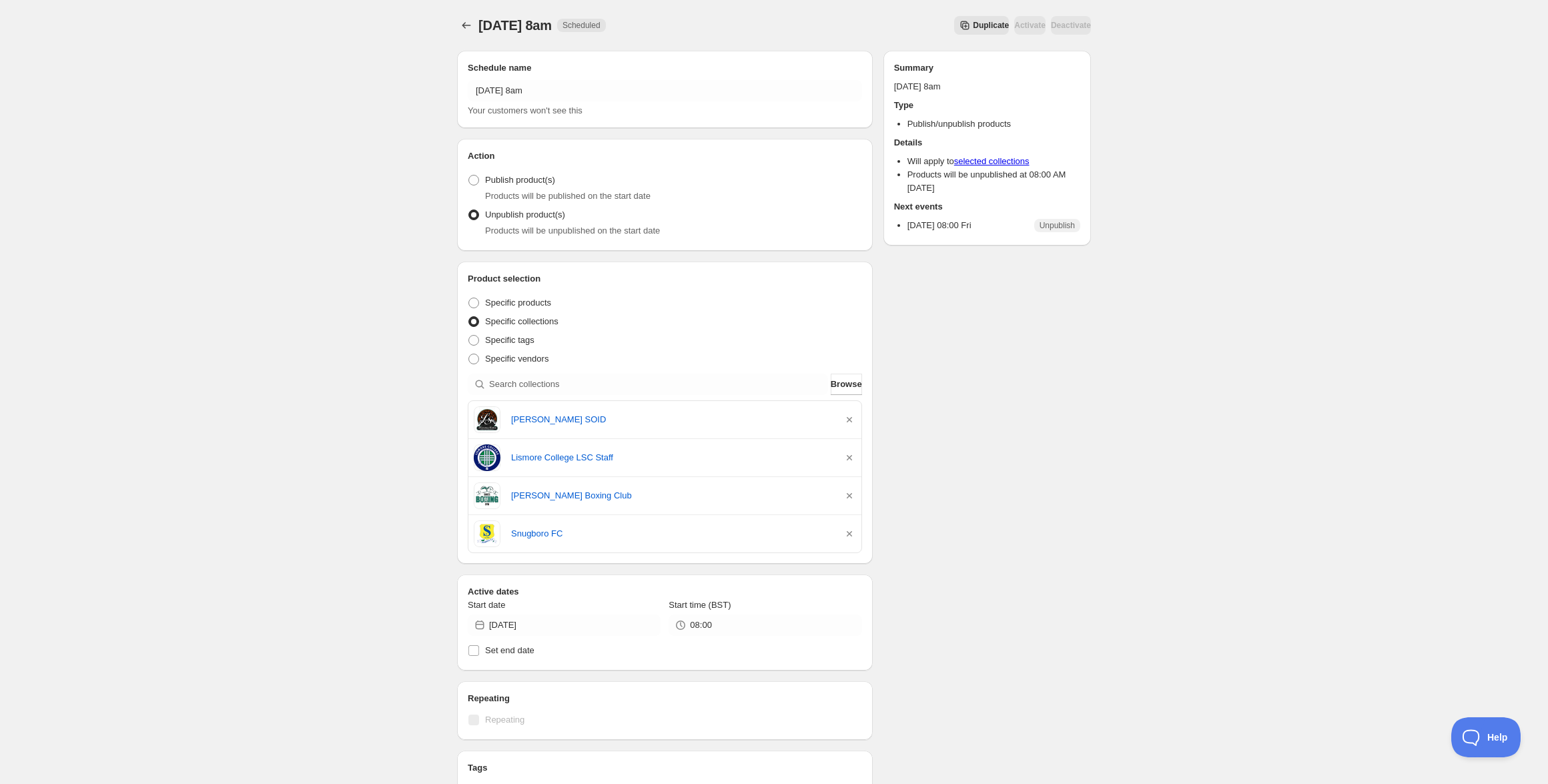
click at [973, 22] on span "Duplicate" at bounding box center [990, 25] width 36 height 11
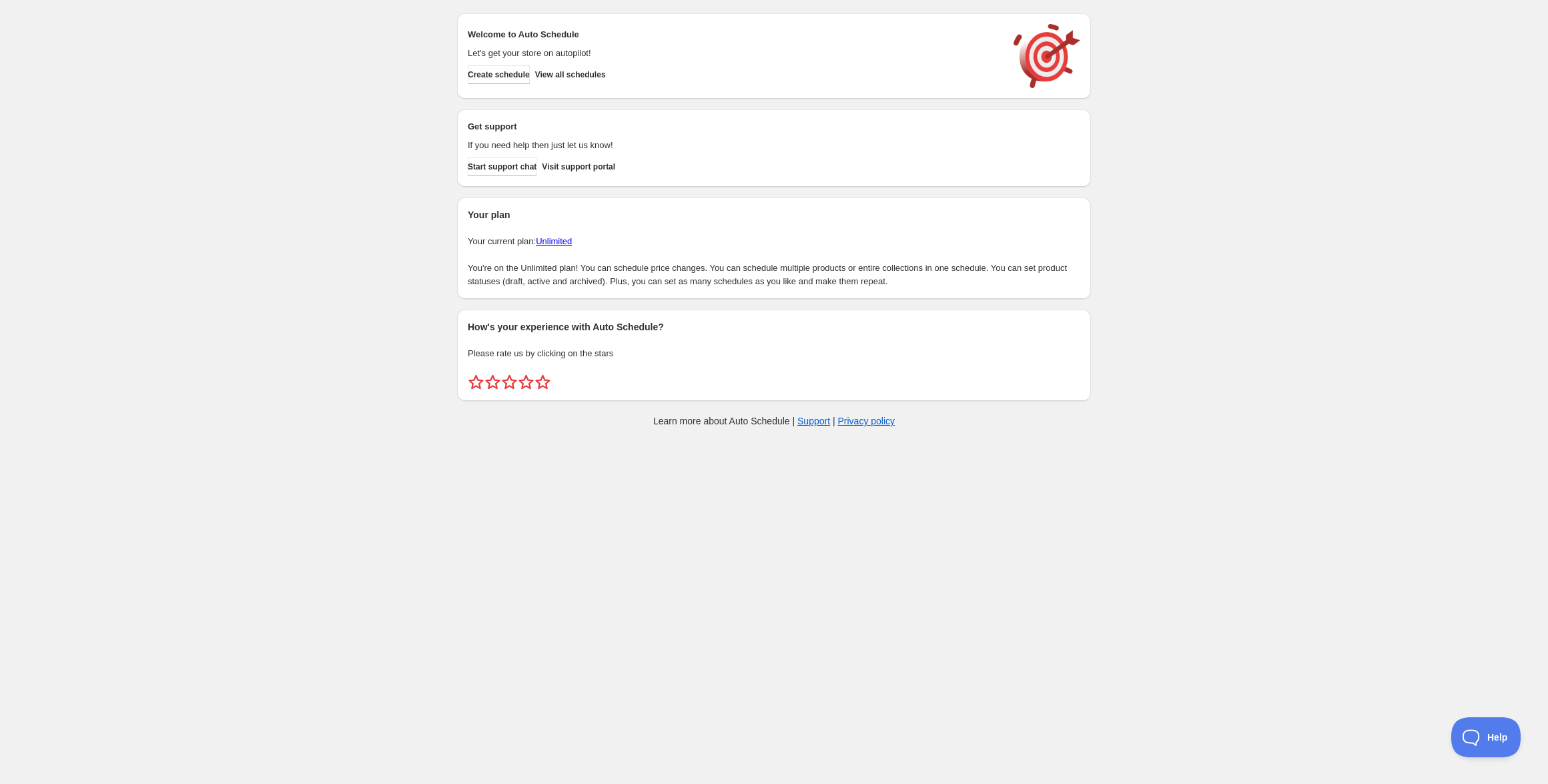
click at [610, 63] on div "Create schedule View all schedules" at bounding box center [731, 72] width 538 height 24
click at [606, 68] on button "View all schedules" at bounding box center [570, 74] width 71 height 18
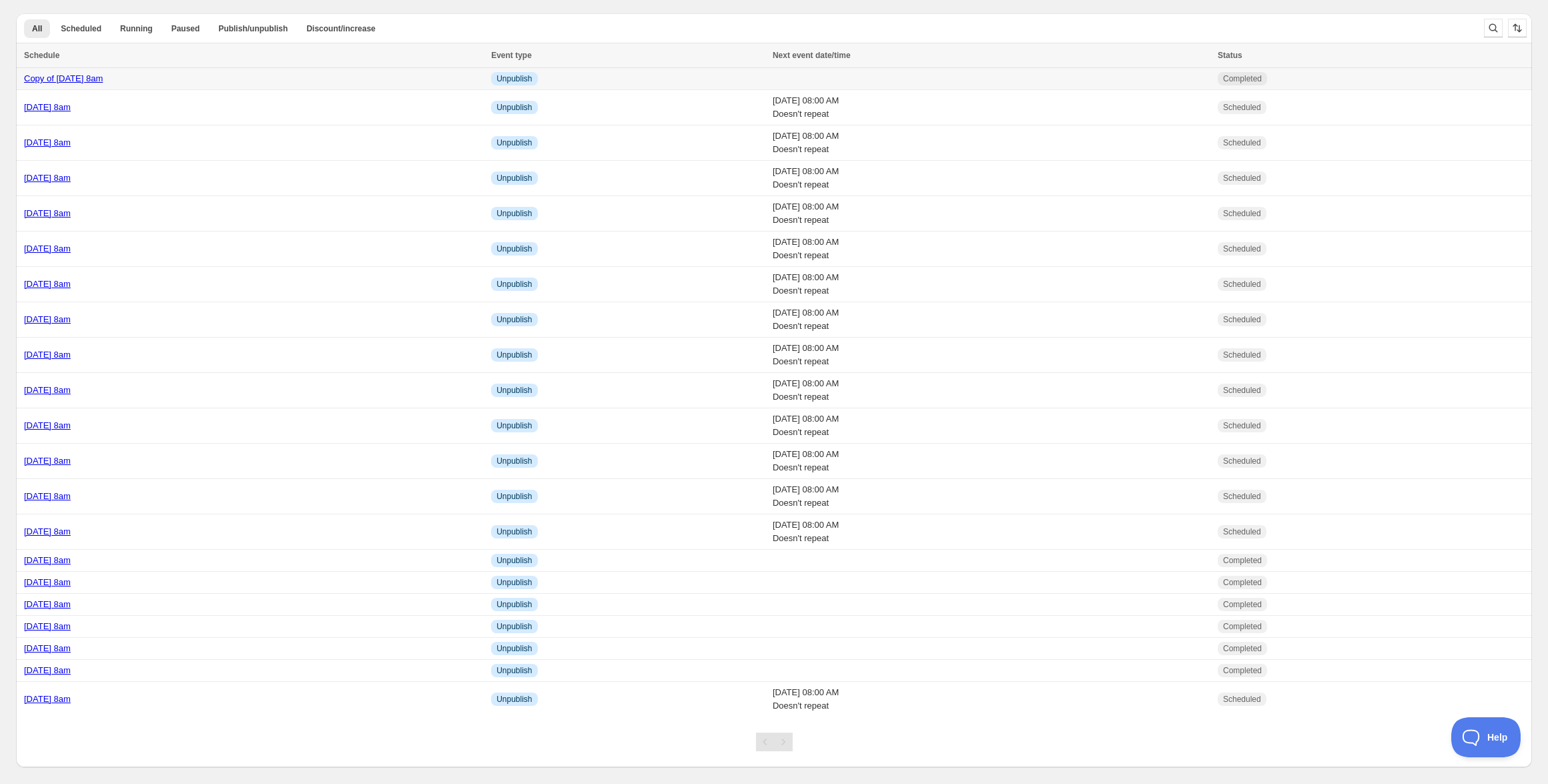
click at [103, 83] on link "Copy of Friday 24th October @ 8am" at bounding box center [63, 78] width 78 height 10
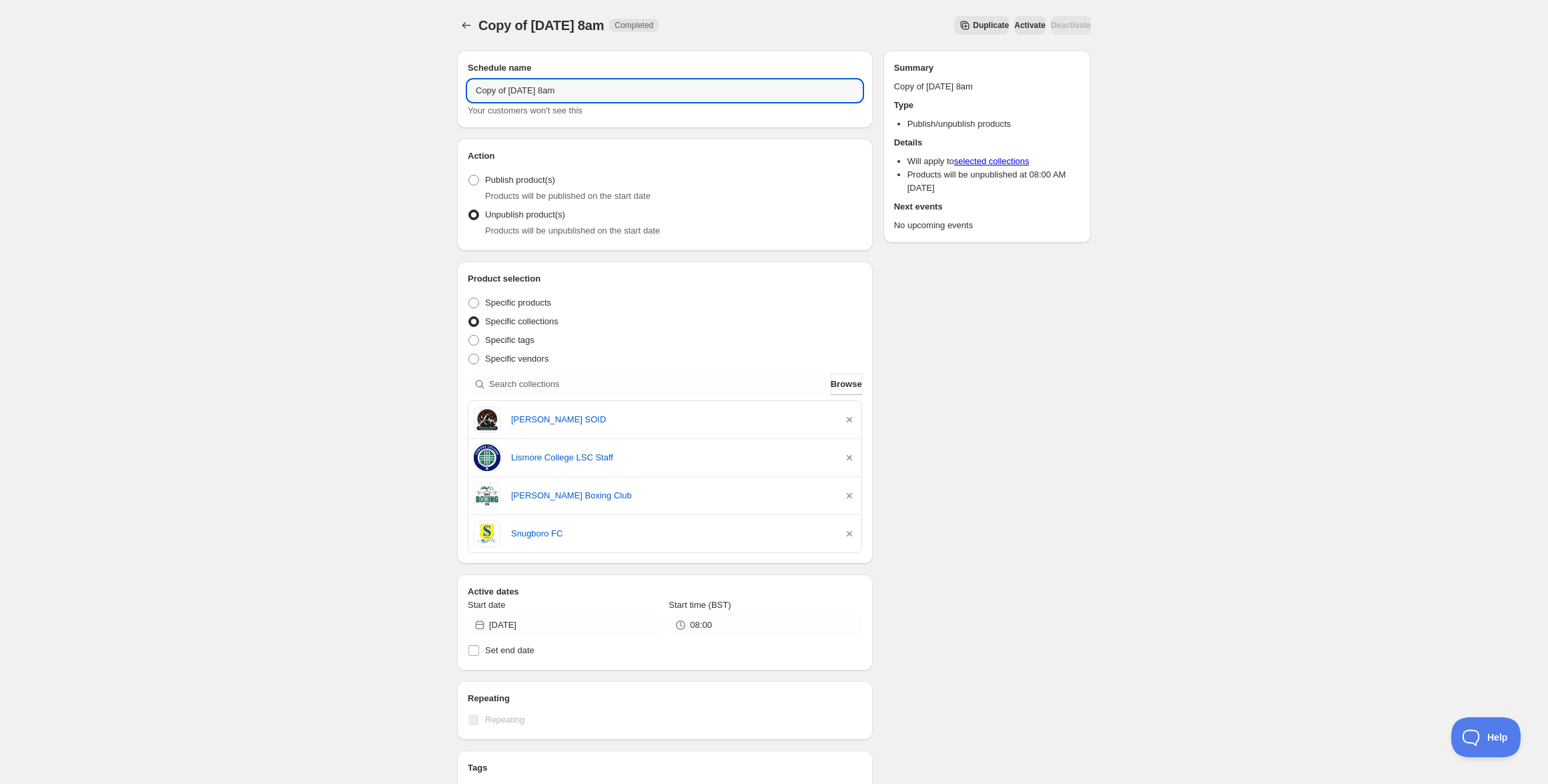
drag, startPoint x: 549, startPoint y: 90, endPoint x: 462, endPoint y: 86, distance: 87.1
click at [462, 86] on div "Schedule name Copy of Friday 24th October @ 8am Your customers won't see this" at bounding box center [665, 89] width 416 height 78
type input "Monday 27th October @ 8am"
click at [846, 418] on icon "button" at bounding box center [849, 420] width 13 height 13
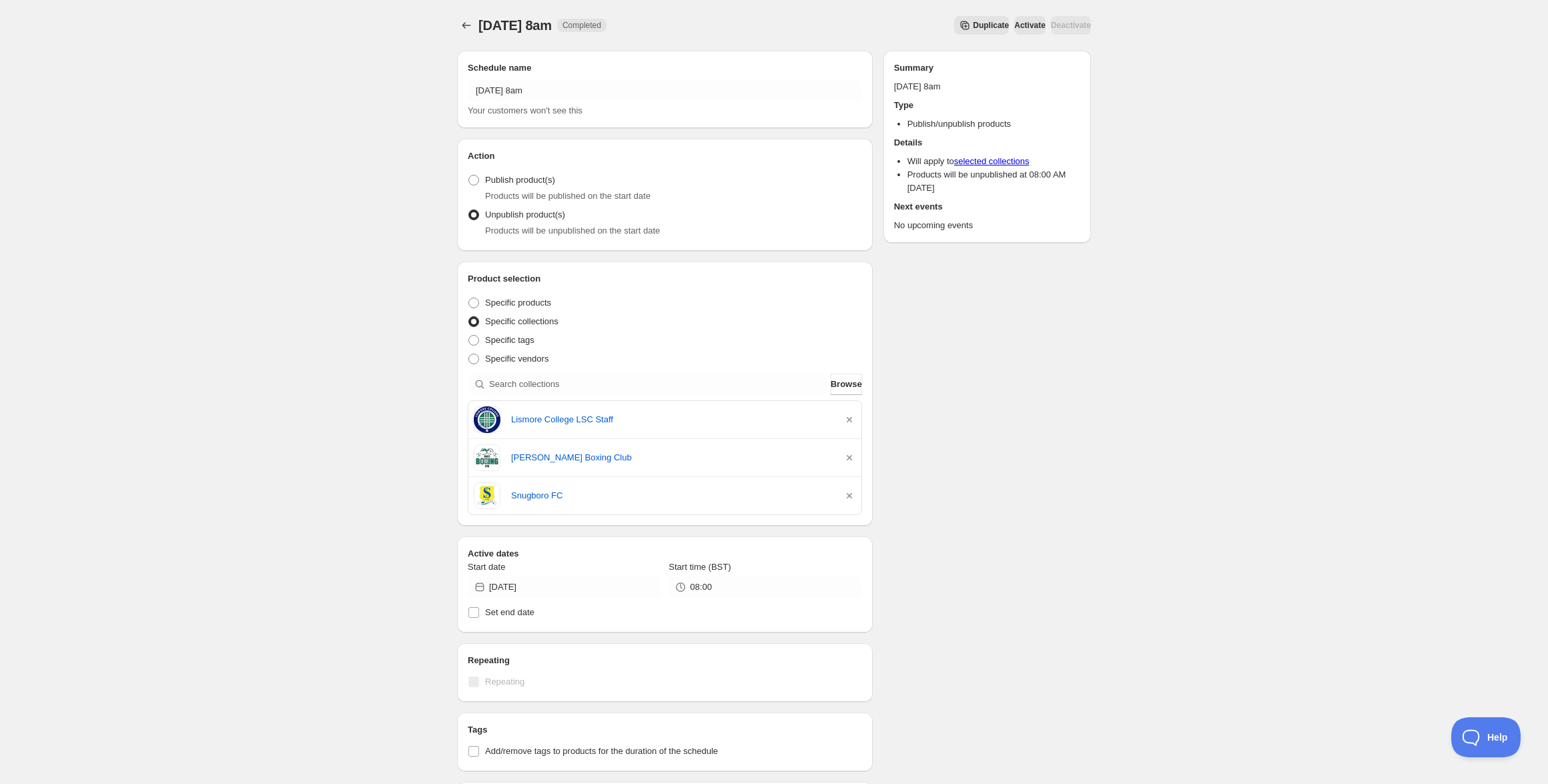
click at [846, 418] on icon "button" at bounding box center [849, 420] width 13 height 13
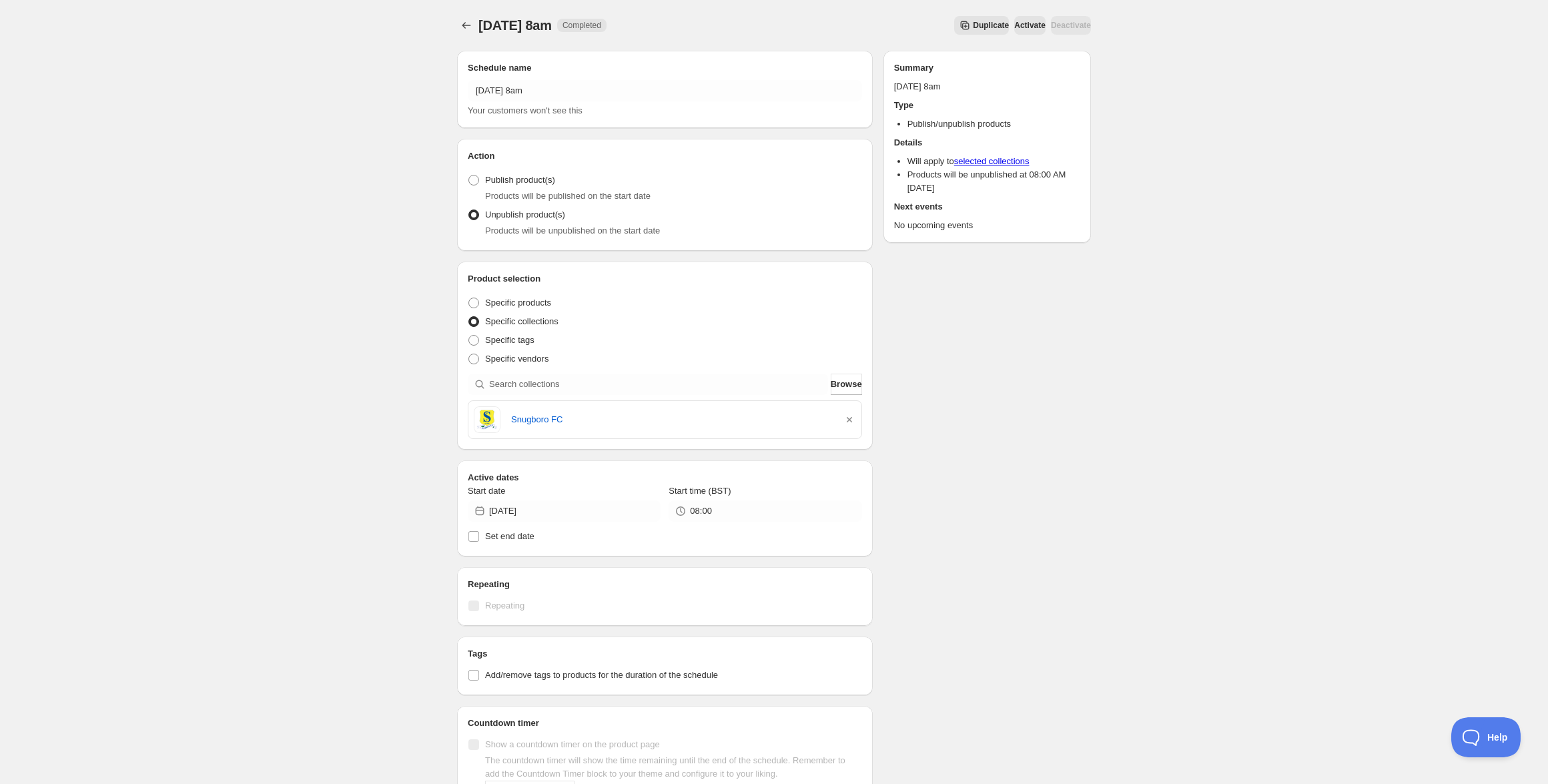
click at [846, 418] on icon "button" at bounding box center [849, 420] width 13 height 13
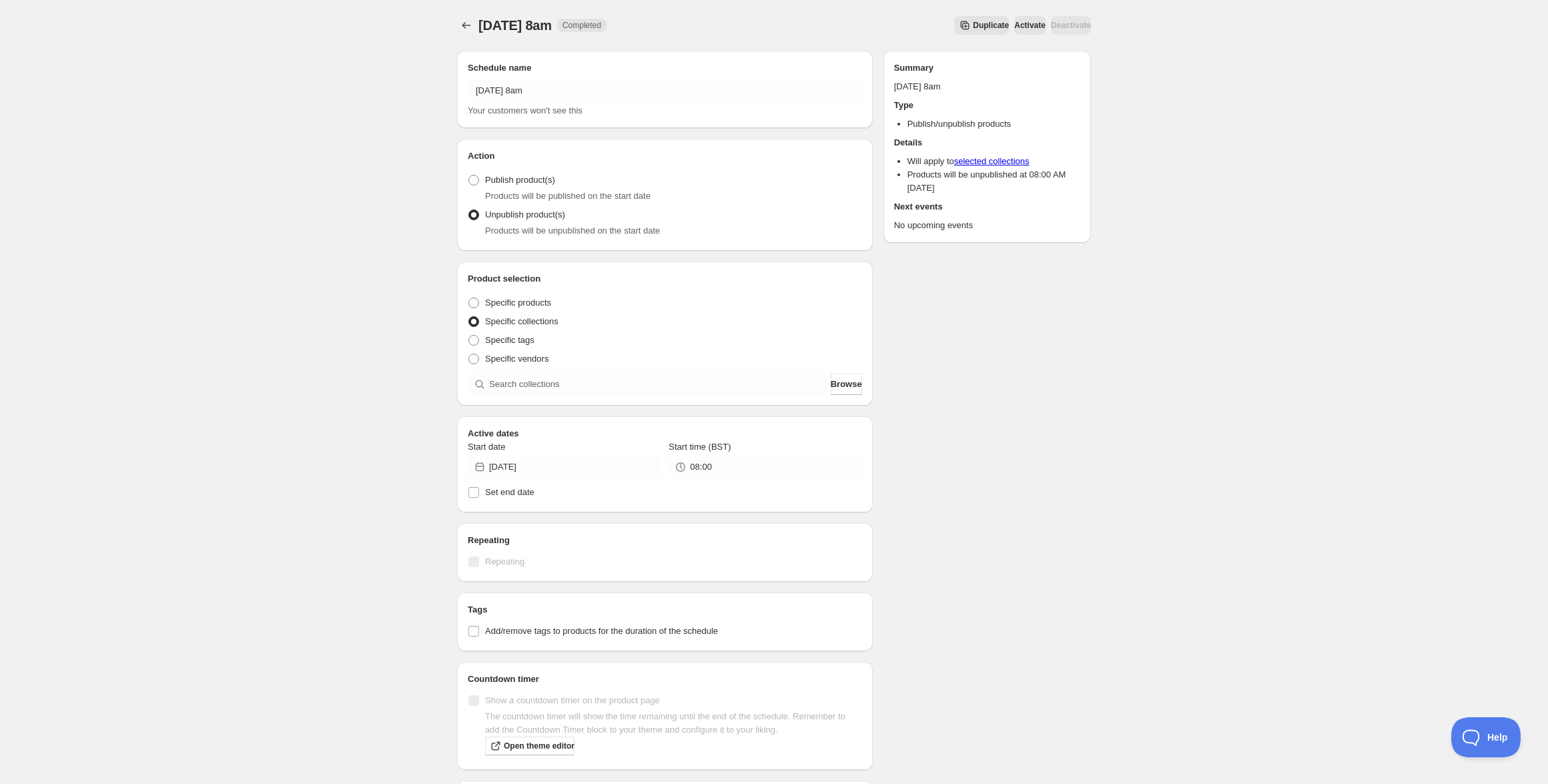
click at [703, 397] on div "Product selection Entity type Specific products Specific collections Specific t…" at bounding box center [665, 333] width 416 height 144
click at [705, 389] on input "search" at bounding box center [659, 385] width 339 height 22
paste input "Carrickmacross Emmets Football"
type input "Carrickmacross Emmets Football"
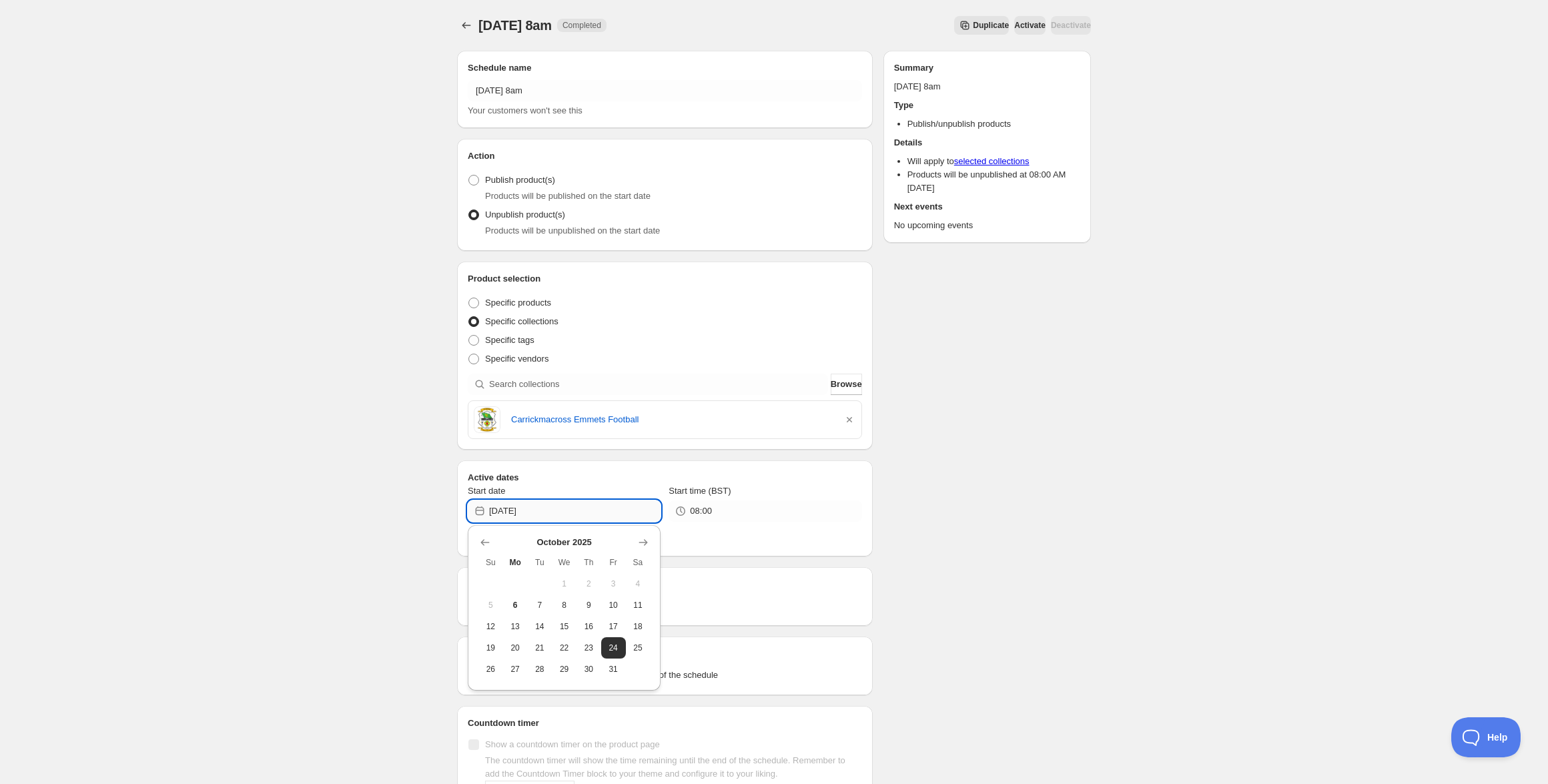
click at [561, 500] on input "2025-10-24" at bounding box center [574, 511] width 171 height 22
click at [516, 665] on span "27" at bounding box center [515, 669] width 14 height 11
type input "2025-10-27"
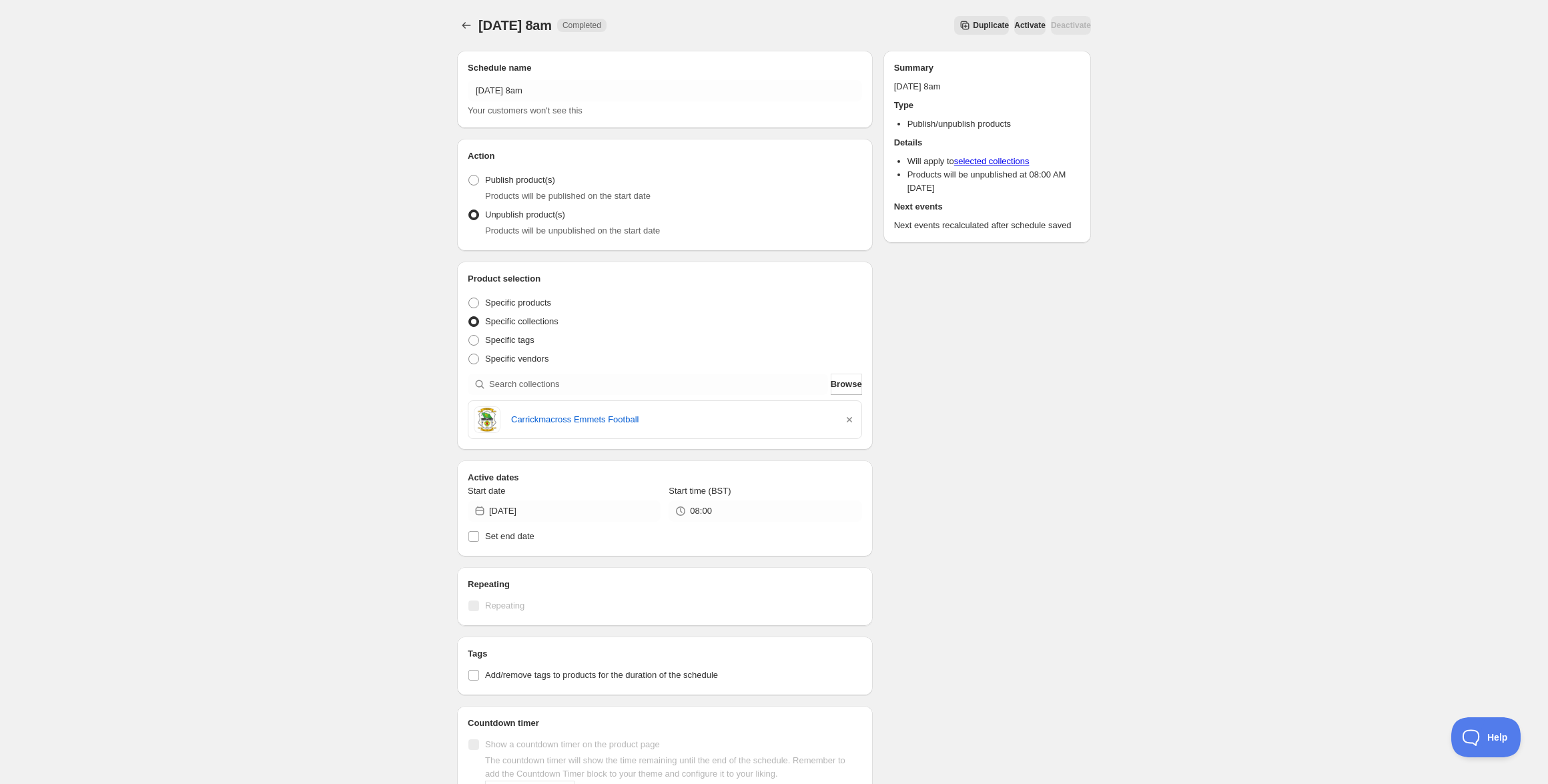
click at [964, 483] on div "Schedule name Monday 27th October @ 8am Your customers won't see this Action Ac…" at bounding box center [769, 518] width 645 height 957
click at [462, 23] on icon "Schedules" at bounding box center [467, 25] width 13 height 13
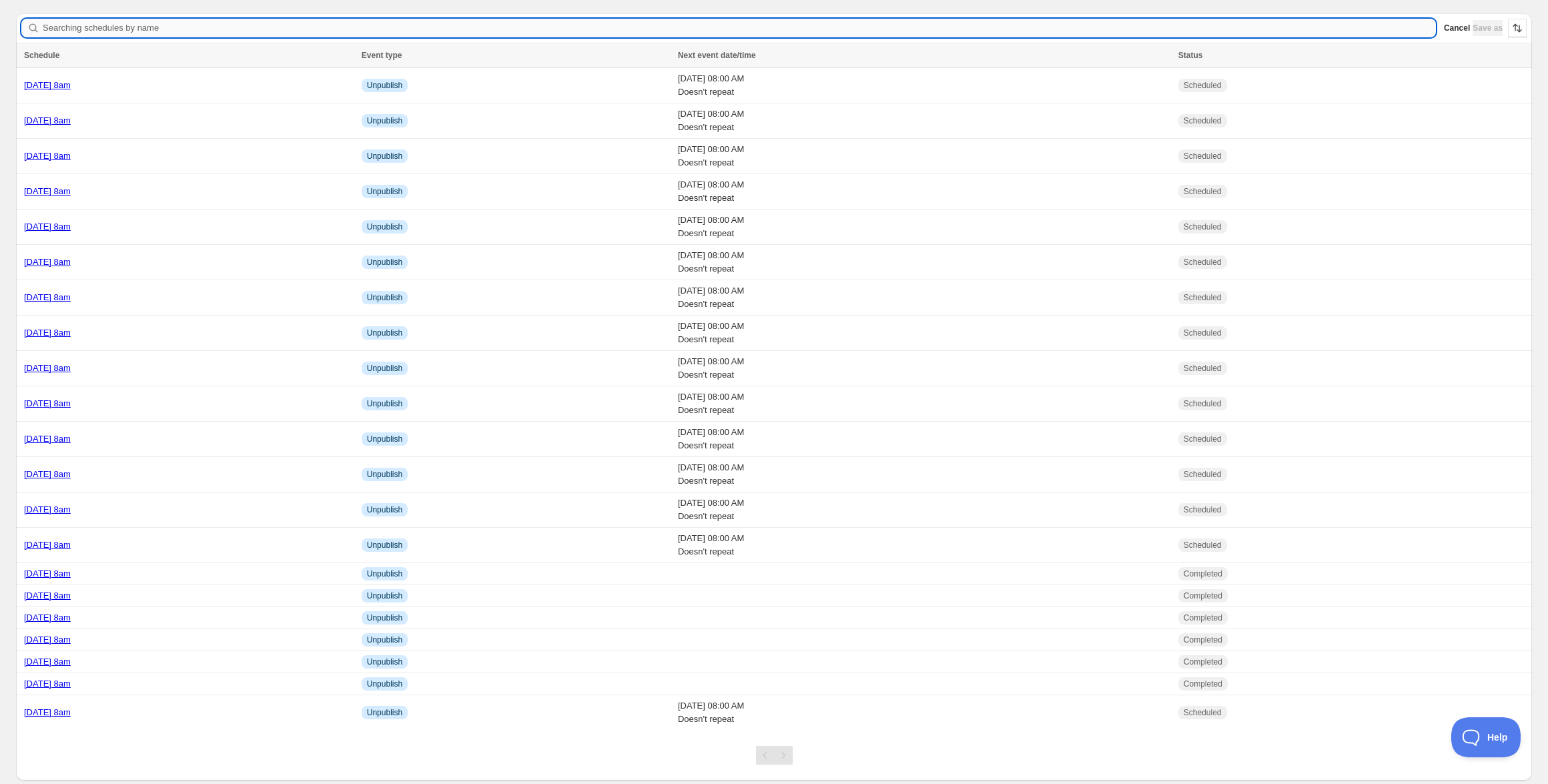
click at [478, 26] on input "Searching schedules by name" at bounding box center [739, 28] width 1394 height 18
paste input "Carrickmacross Ladies LGFA"
type input "Carrickmacross Ladies LGFA"
click at [71, 81] on link "Monday 27th October @ 8am" at bounding box center [48, 85] width 47 height 10
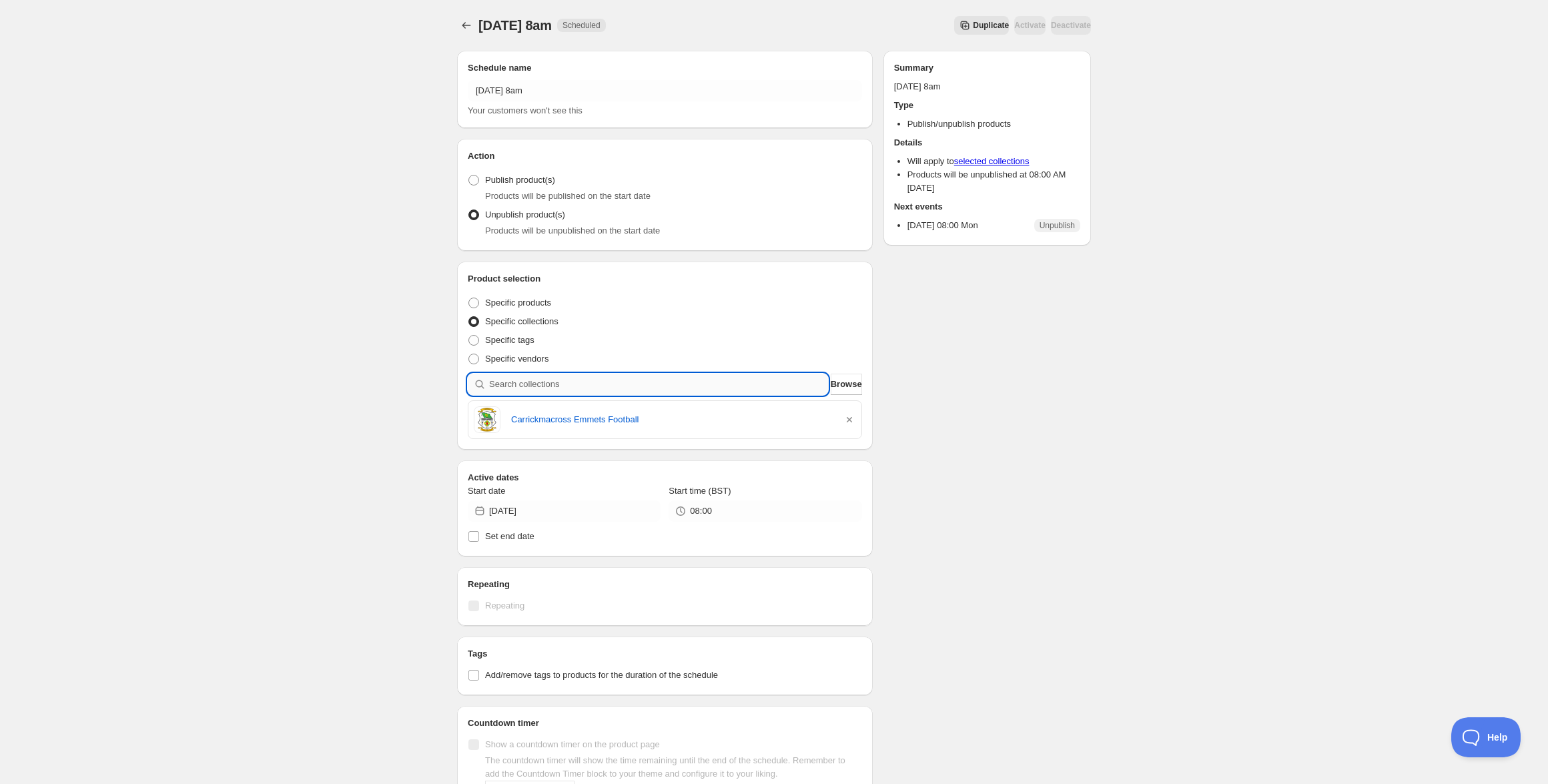
click at [757, 387] on input "search" at bounding box center [659, 385] width 339 height 22
paste input "Carrickmacross Ladies LGFA"
type input "Carrickmacross Ladies LGFA"
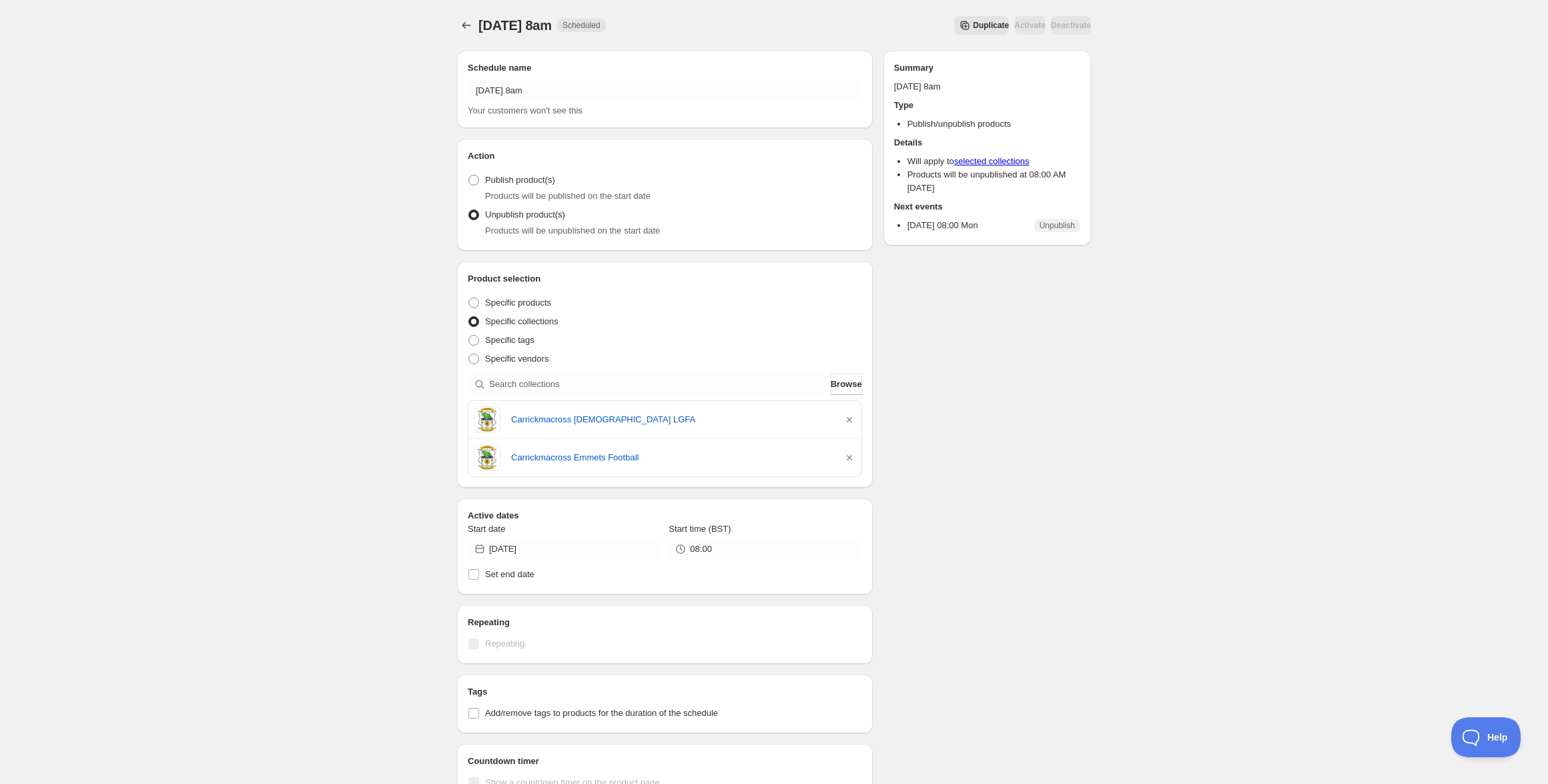
click at [276, 312] on div "Monday 27th October @ 8am. This page is ready Monday 27th October @ 8am Schedul…" at bounding box center [774, 530] width 1548 height 1061
click at [467, 26] on icon "Schedules" at bounding box center [467, 25] width 13 height 13
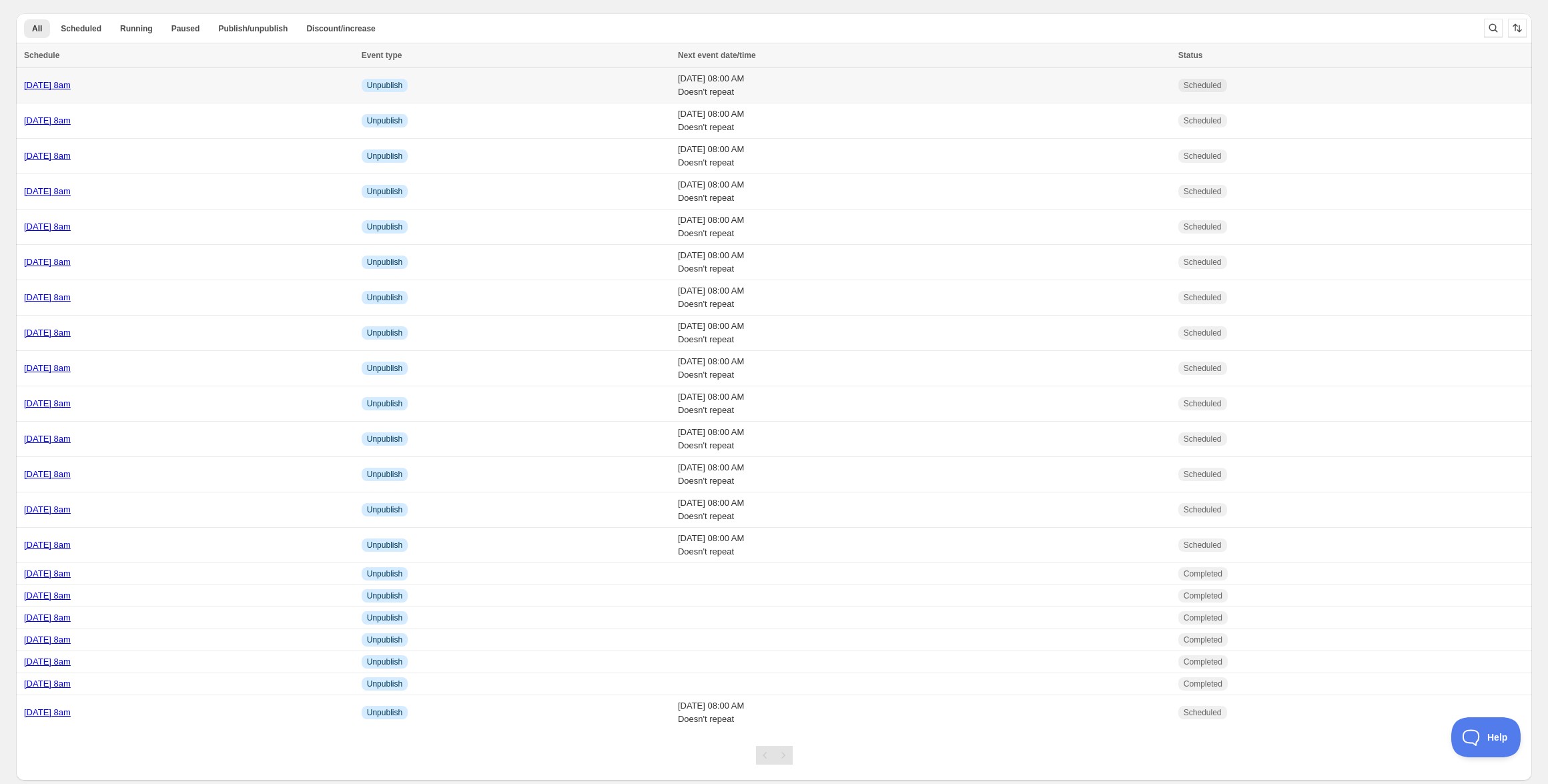
click at [112, 91] on div "Monday 27th October @ 8am" at bounding box center [189, 85] width 330 height 13
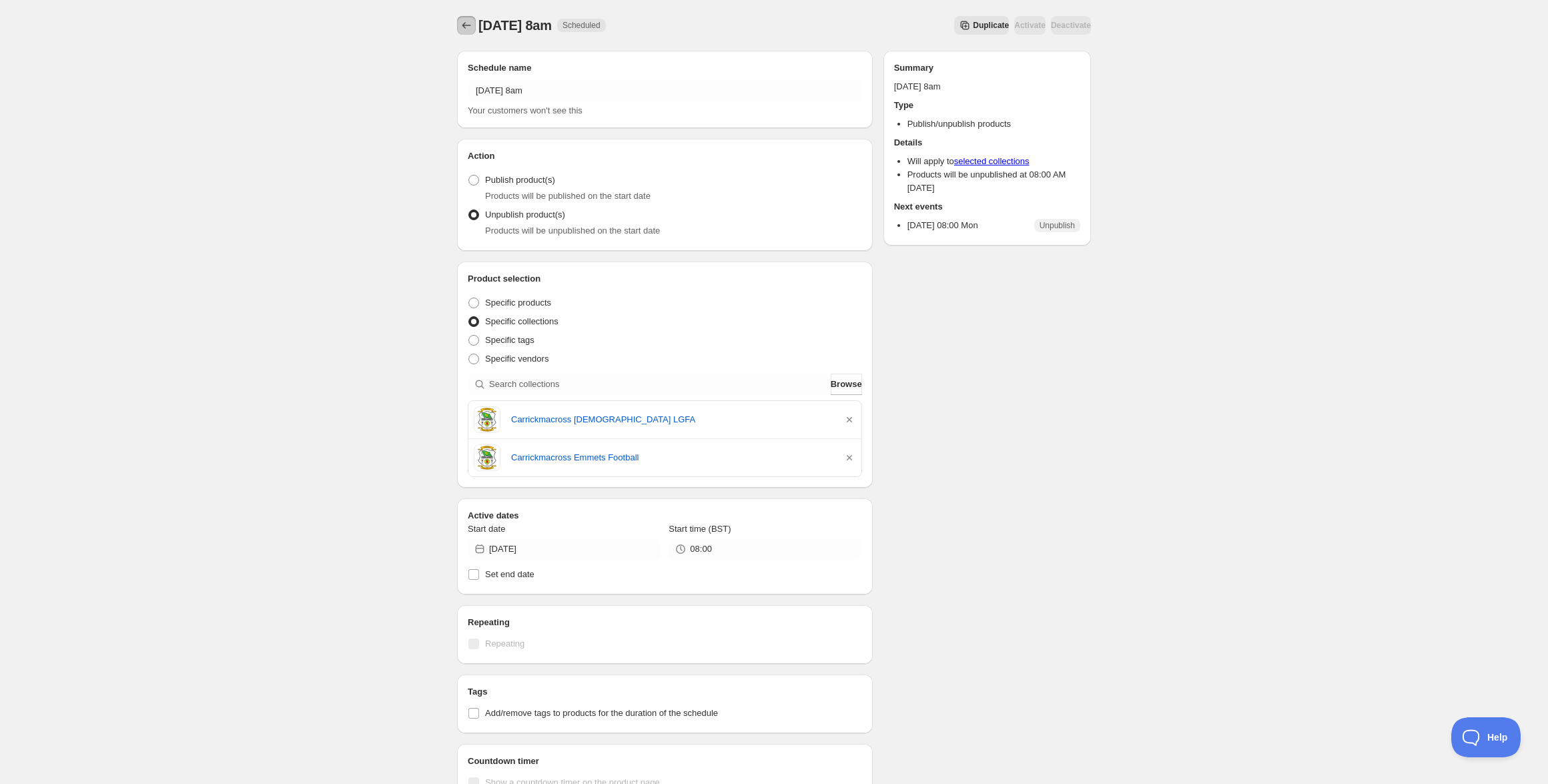
click at [463, 28] on icon "Schedules" at bounding box center [467, 25] width 13 height 13
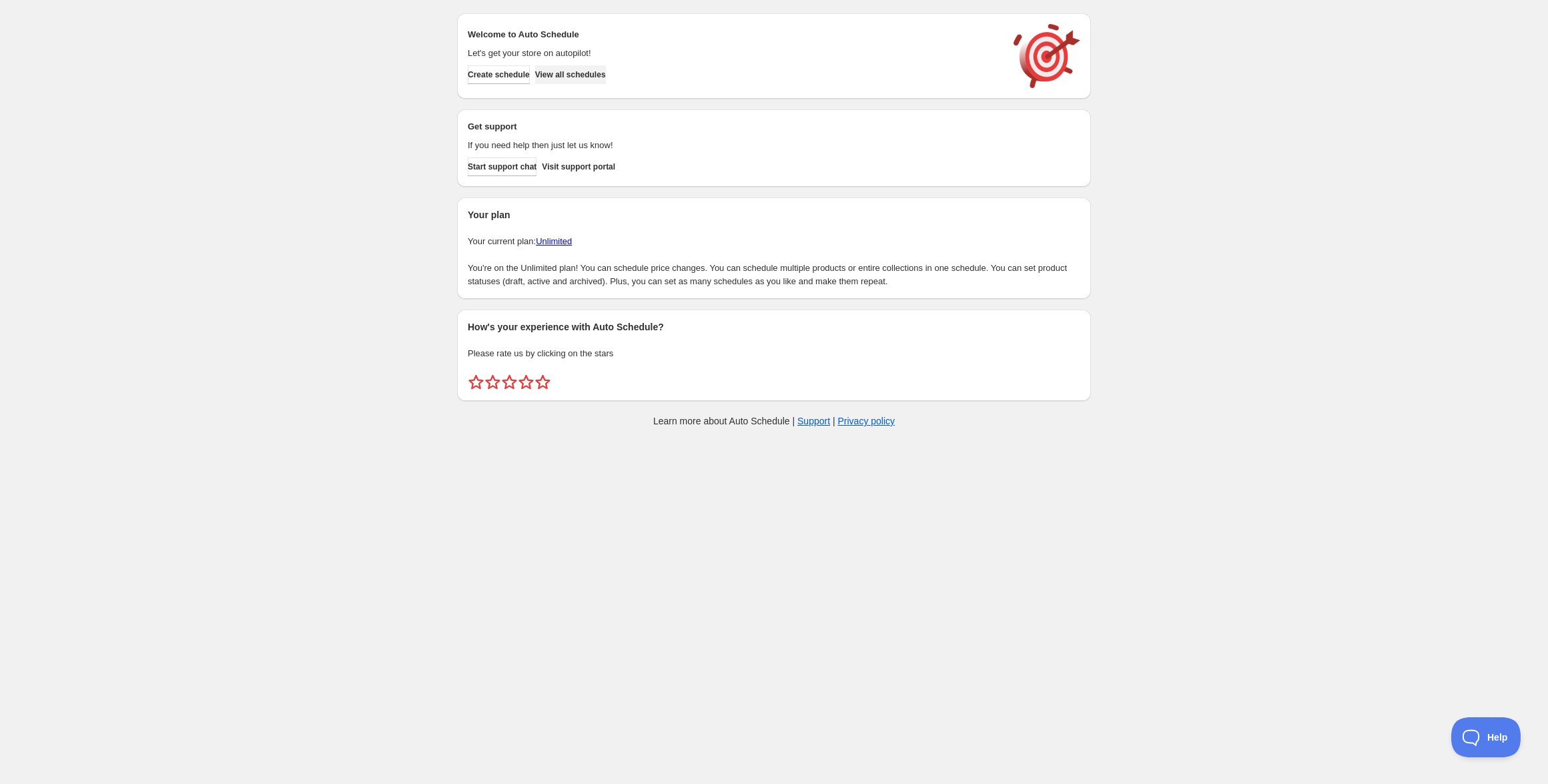
click at [606, 70] on span "View all schedules" at bounding box center [570, 74] width 71 height 11
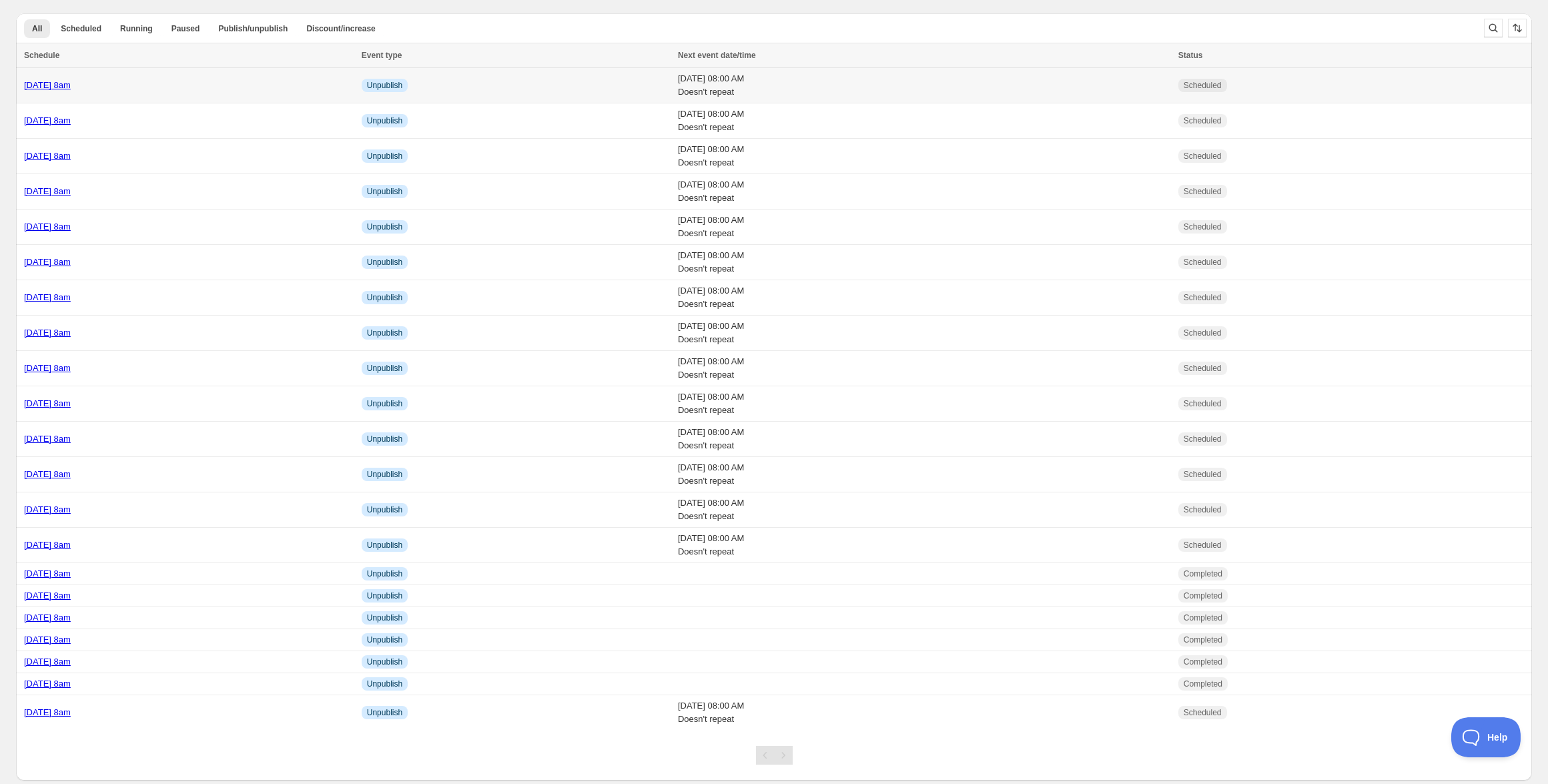
click at [71, 81] on link "[DATE] 8am" at bounding box center [48, 85] width 47 height 10
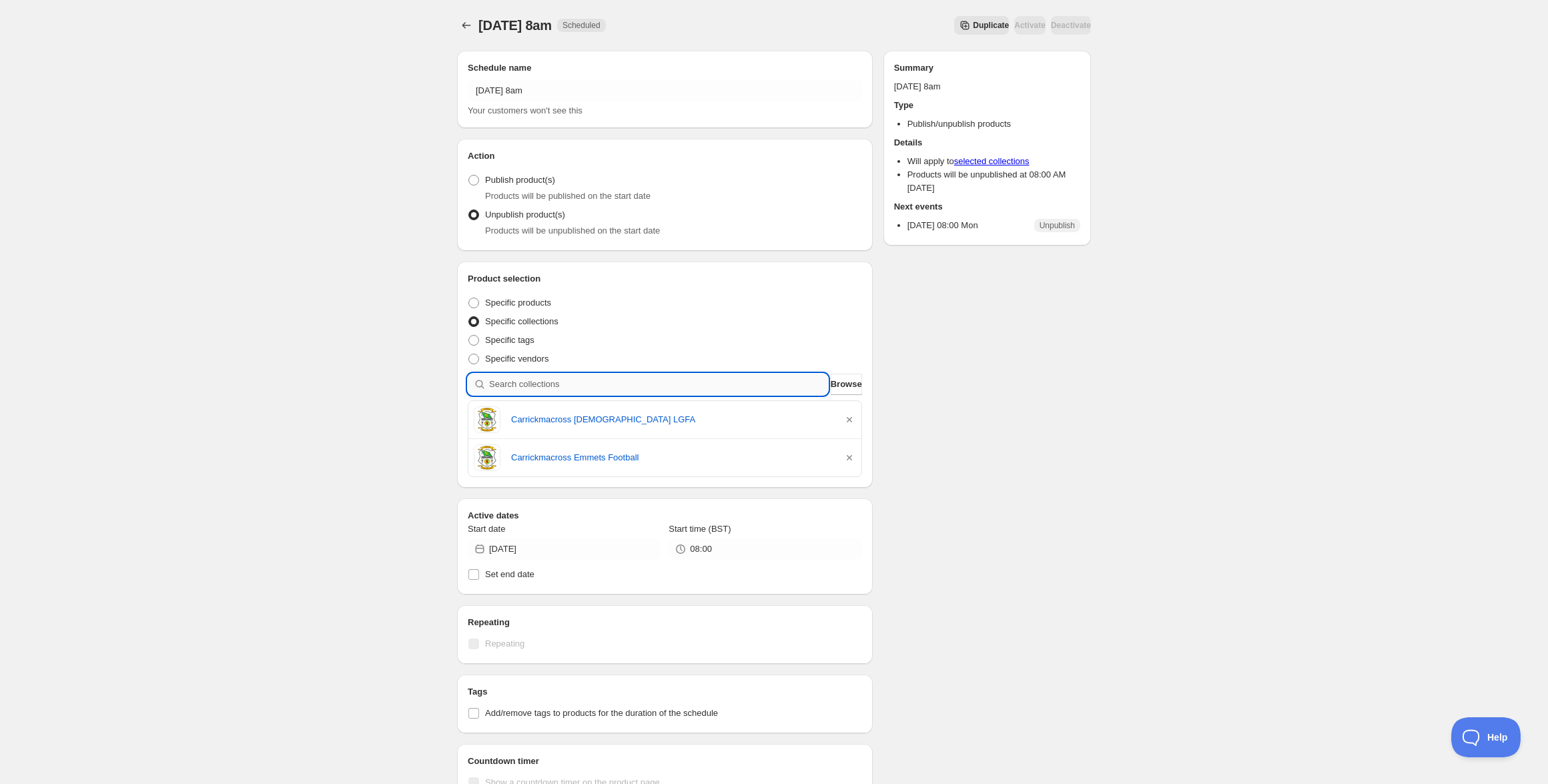
click at [573, 390] on input "search" at bounding box center [659, 385] width 339 height 22
paste input "Carrickmacross Badminton Club"
type input "Carrickmacross Badminton Club"
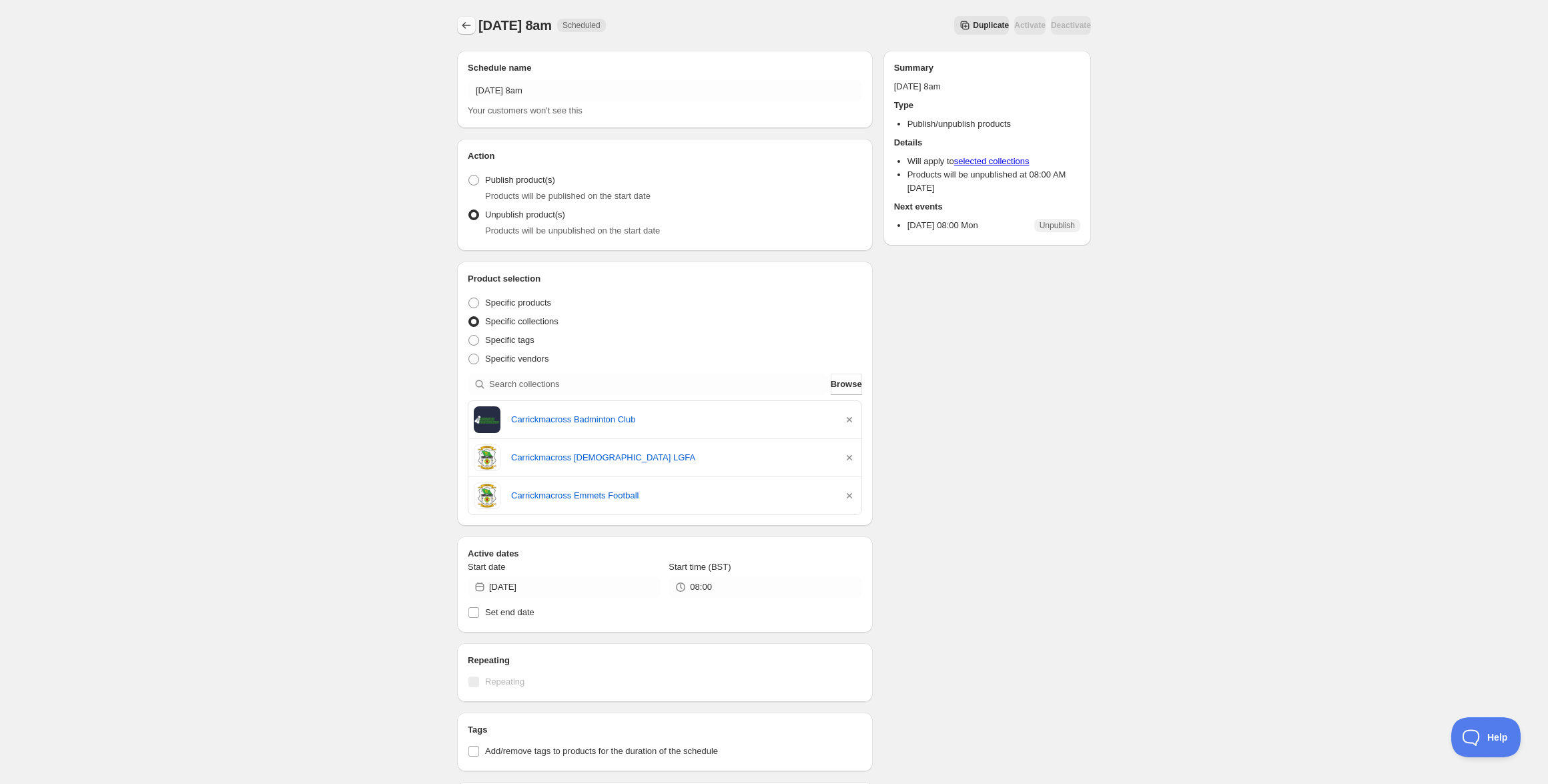
click at [463, 28] on icon "Schedules" at bounding box center [467, 25] width 13 height 13
